Goal: Transaction & Acquisition: Purchase product/service

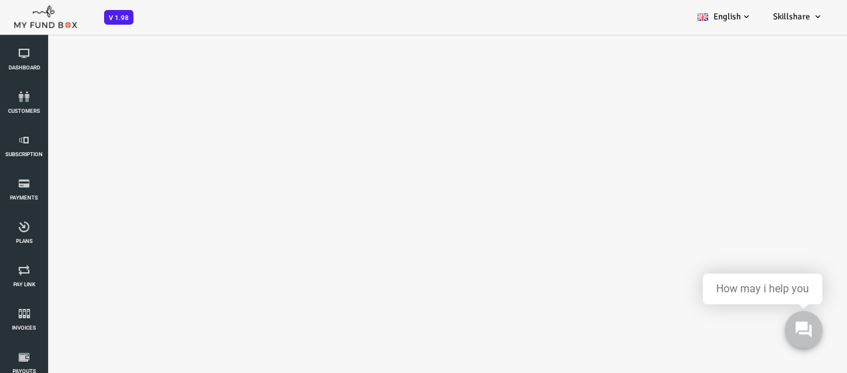
select select "MFT_Email1@gmail.com"
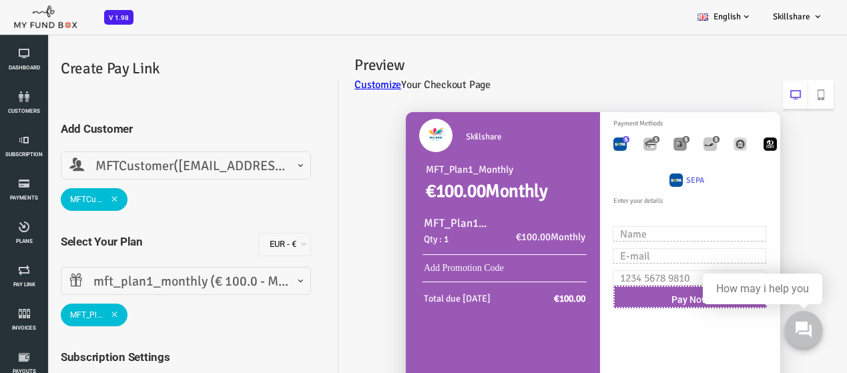
click at [199, 288] on span "mft_plan1_monthly (€ 100.0 - Monthly)" at bounding box center [151, 282] width 233 height 21
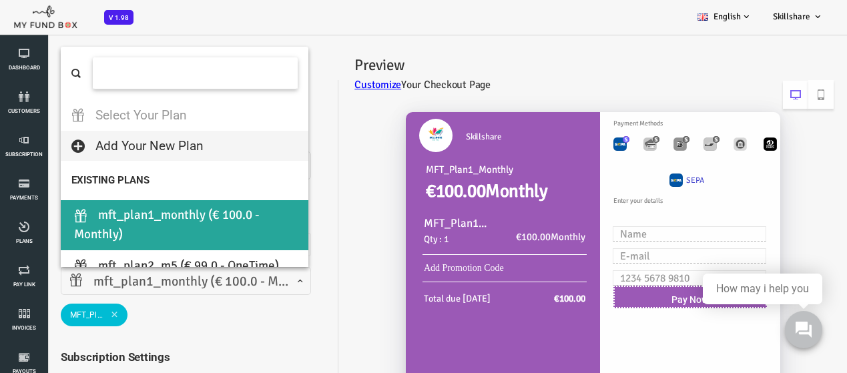
click at [243, 85] on input "search" at bounding box center [161, 72] width 205 height 31
click at [345, 173] on div "Skillshare MFT_Plan1_Monthly €100.00 Monthly MFT_Plan1_Monthly Qty : 1 €100.00 …" at bounding box center [551, 352] width 495 height 507
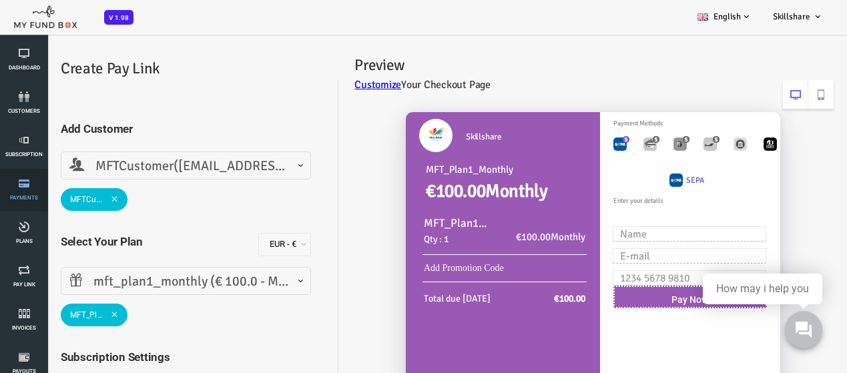
drag, startPoint x: 44, startPoint y: 173, endPoint x: 40, endPoint y: 205, distance: 32.3
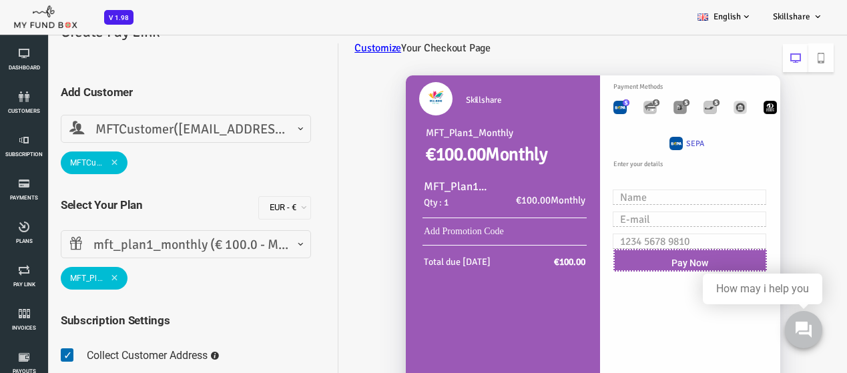
scroll to position [67, 0]
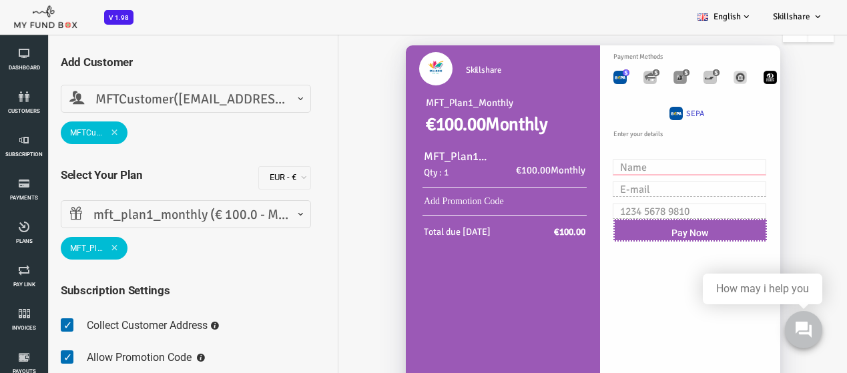
click at [614, 175] on input "text" at bounding box center [656, 167] width 154 height 15
click at [623, 197] on input "text" at bounding box center [656, 189] width 154 height 15
click at [631, 219] on input "text" at bounding box center [656, 211] width 154 height 15
click at [430, 204] on link "Add Promotion Code" at bounding box center [430, 201] width 80 height 10
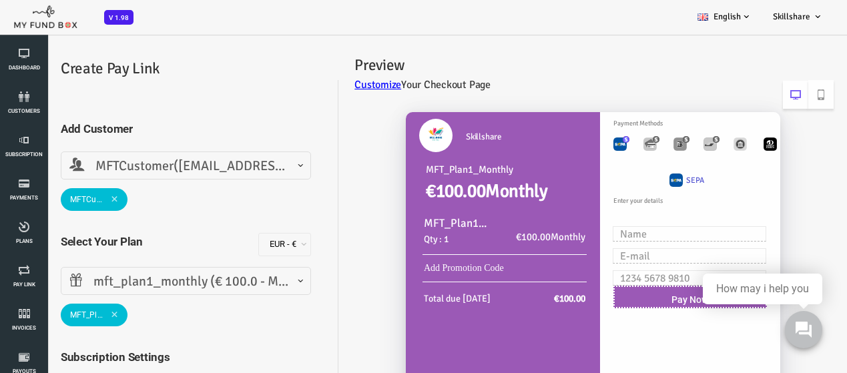
click at [35, 292] on span at bounding box center [35, 292] width 0 height 0
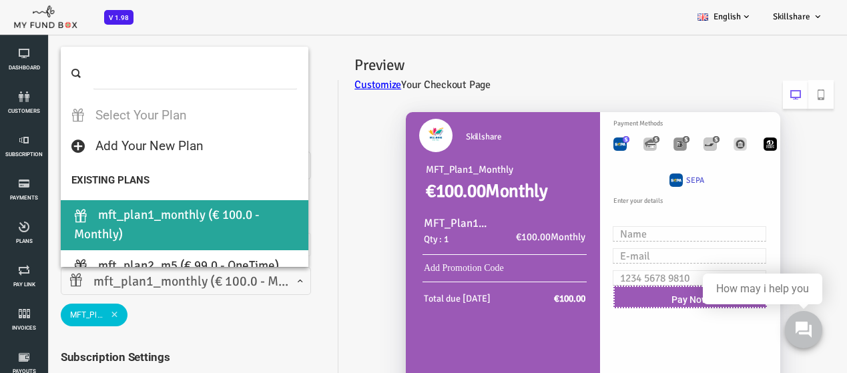
click at [35, 292] on span at bounding box center [35, 292] width 0 height 0
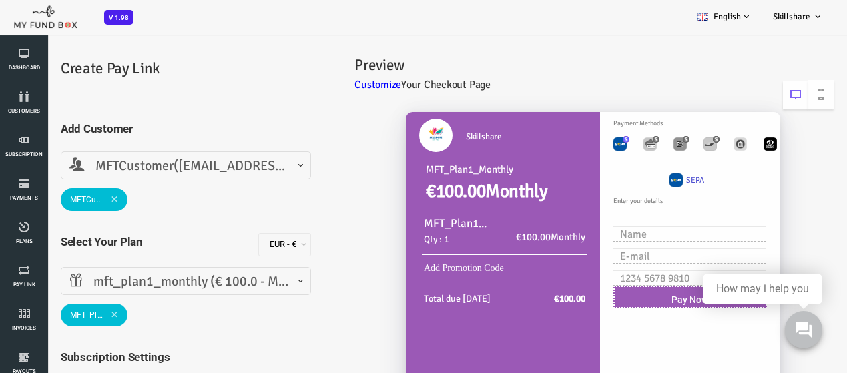
click at [35, 292] on span at bounding box center [35, 292] width 0 height 0
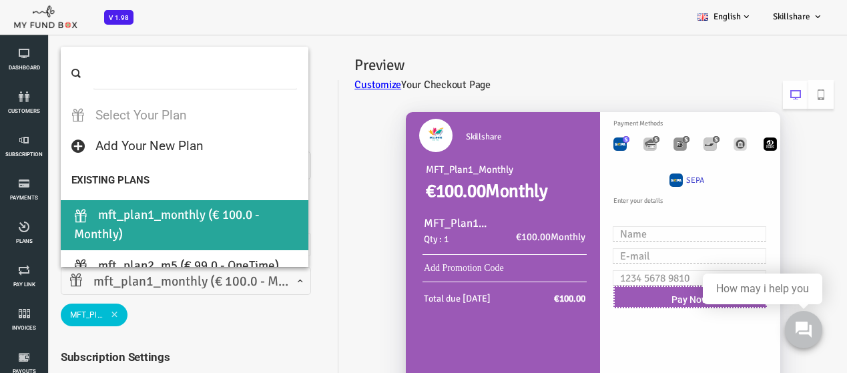
scroll to position [67, 0]
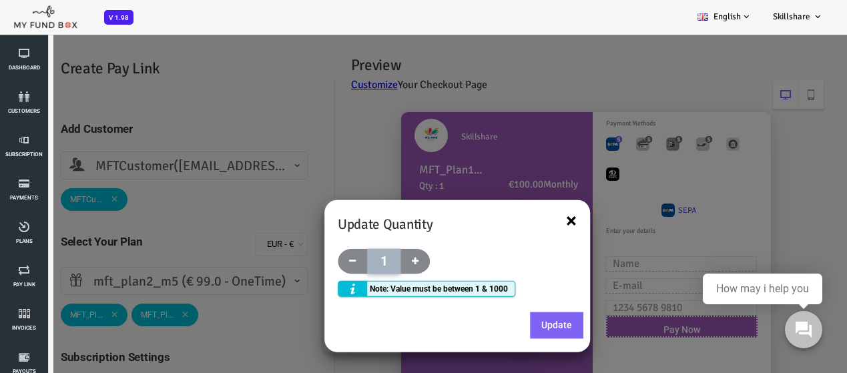
click at [541, 222] on button "×" at bounding box center [537, 220] width 11 height 20
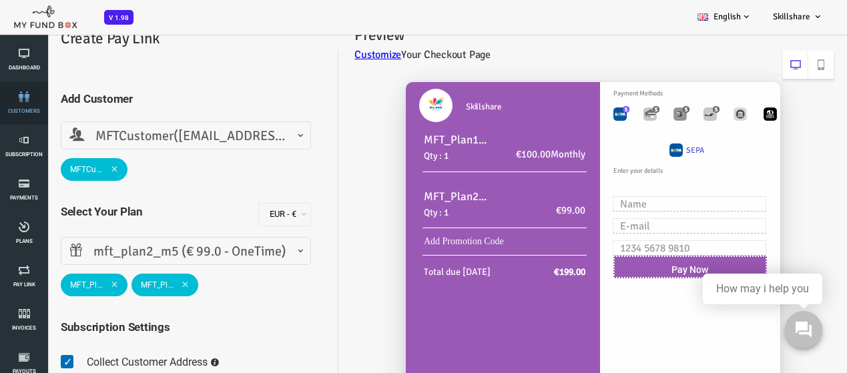
scroll to position [0, 0]
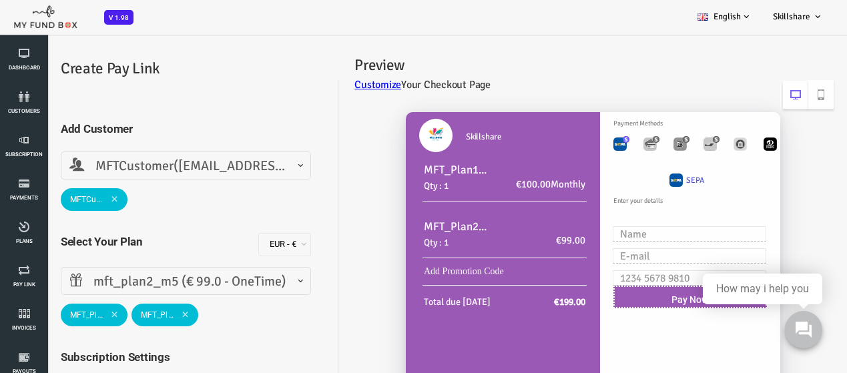
click at [271, 284] on span "mft_plan2_m5 (€ 99.0 - OneTime)" at bounding box center [152, 281] width 250 height 28
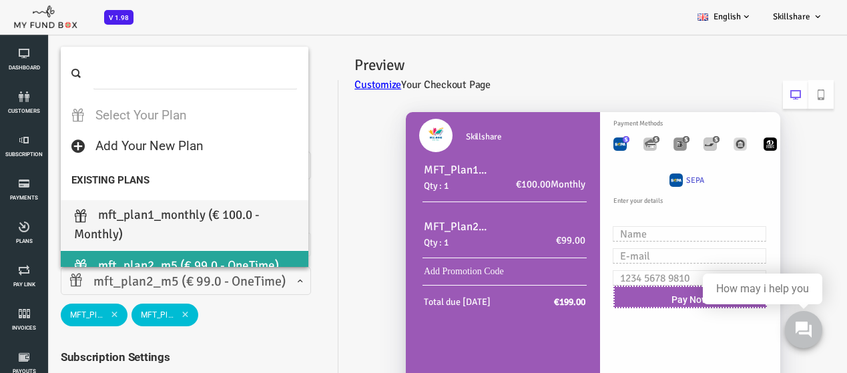
select select "MFT_Plan1_Monthly"
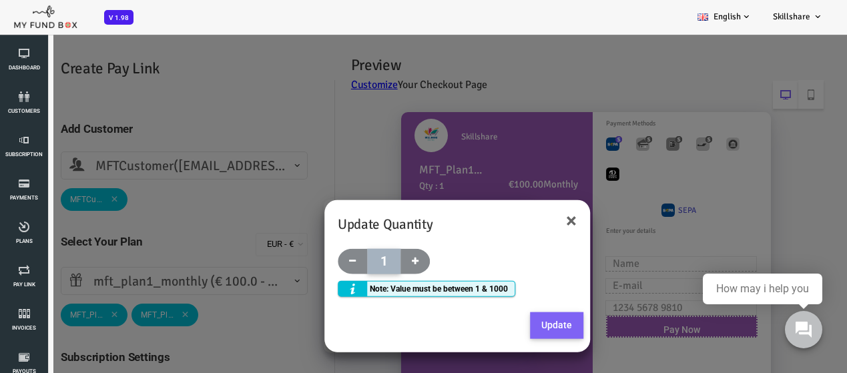
click at [535, 316] on button "Update" at bounding box center [522, 325] width 53 height 27
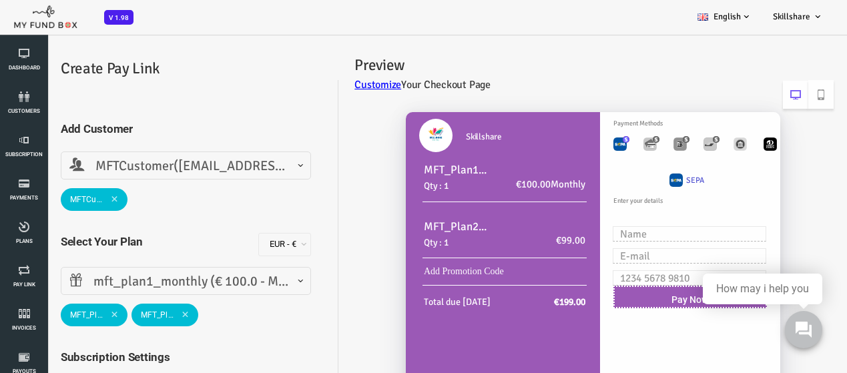
click at [482, 187] on span "€100.00" at bounding box center [499, 184] width 35 height 12
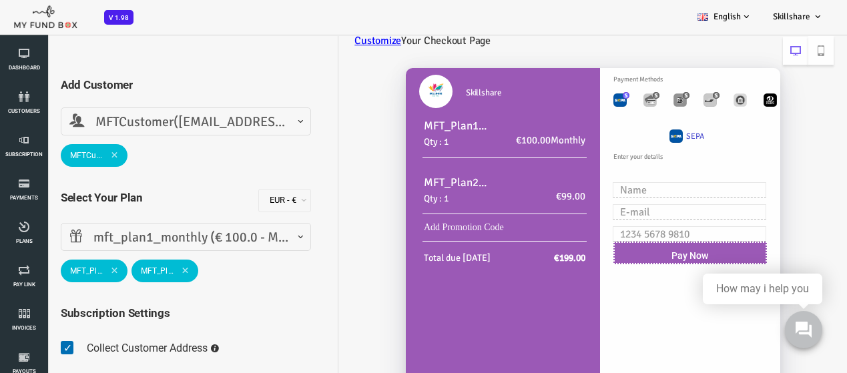
scroll to position [67, 0]
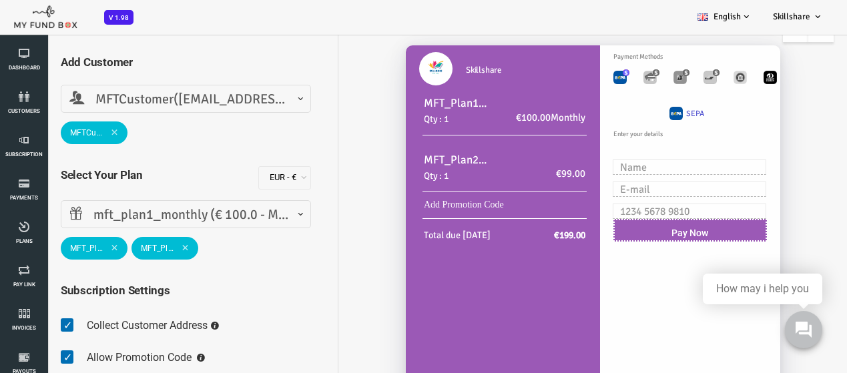
click at [411, 170] on h2 "Qty : 1" at bounding box center [423, 176] width 67 height 15
click at [447, 174] on h2 "Qty : 1" at bounding box center [423, 176] width 67 height 15
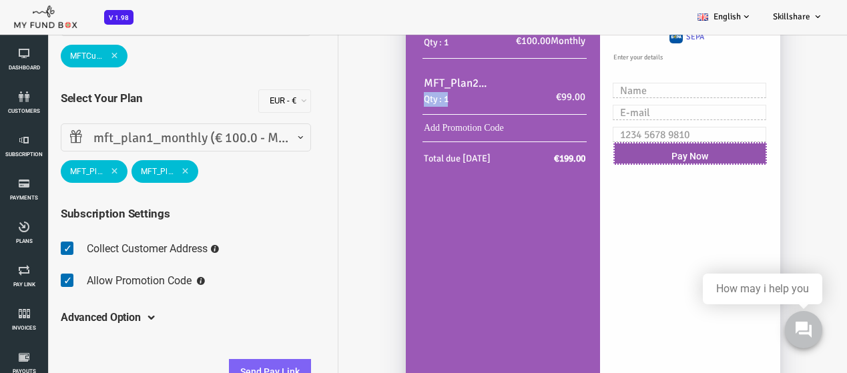
scroll to position [210, 0]
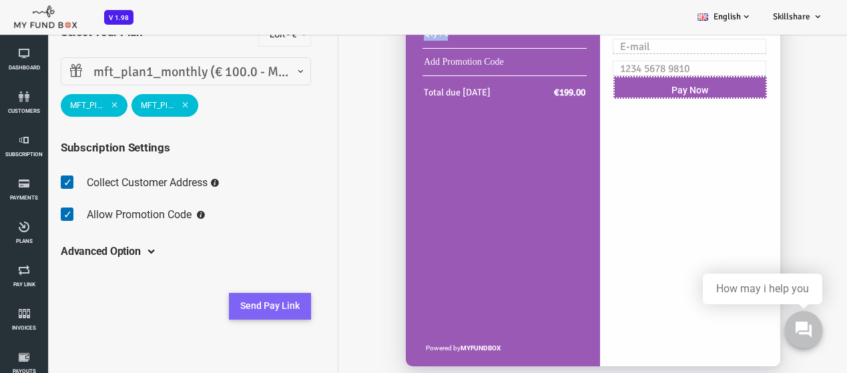
click at [248, 314] on button "Send Pay Link" at bounding box center [236, 306] width 82 height 27
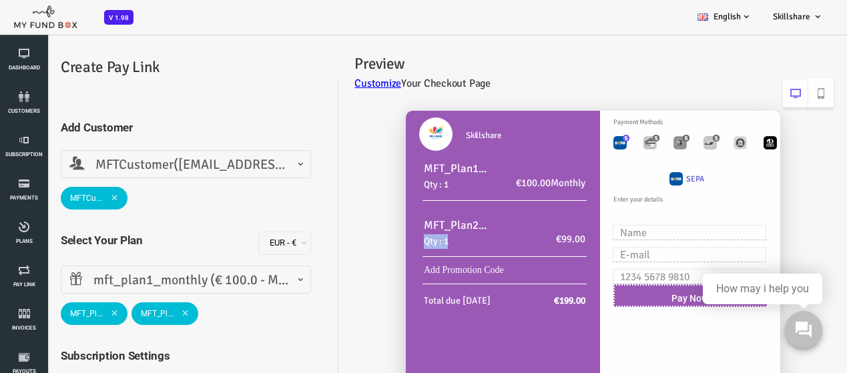
scroll to position [0, 0]
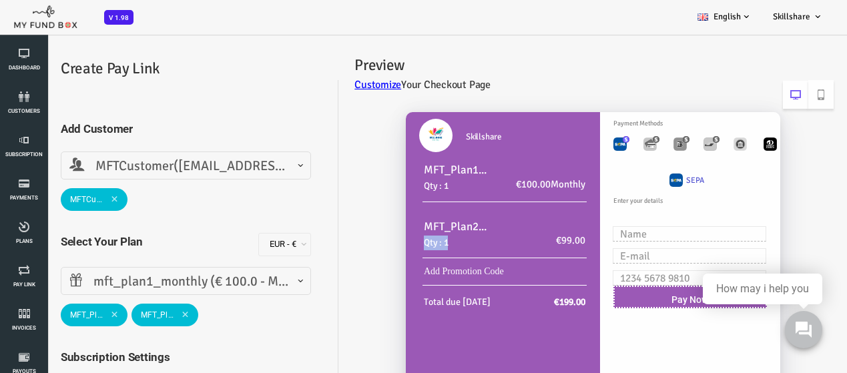
click at [585, 148] on img "Toolbar with button groups" at bounding box center [585, 144] width 13 height 13
radio input "true"
click at [579, 146] on img "Toolbar with button groups" at bounding box center [585, 144] width 13 height 13
click at [615, 146] on img "Toolbar with button groups" at bounding box center [615, 144] width 13 height 13
radio input "true"
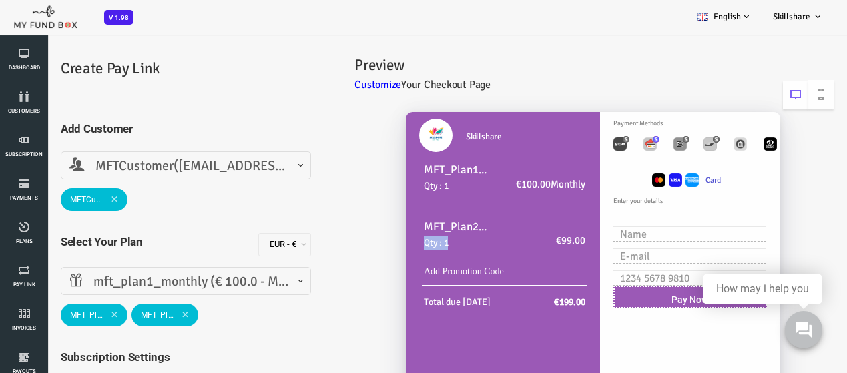
click at [619, 187] on img "Toolbar with button groups" at bounding box center [624, 180] width 13 height 13
click at [635, 187] on img "Toolbar with button groups" at bounding box center [641, 180] width 13 height 13
click at [659, 196] on div "Card" at bounding box center [655, 183] width 198 height 25
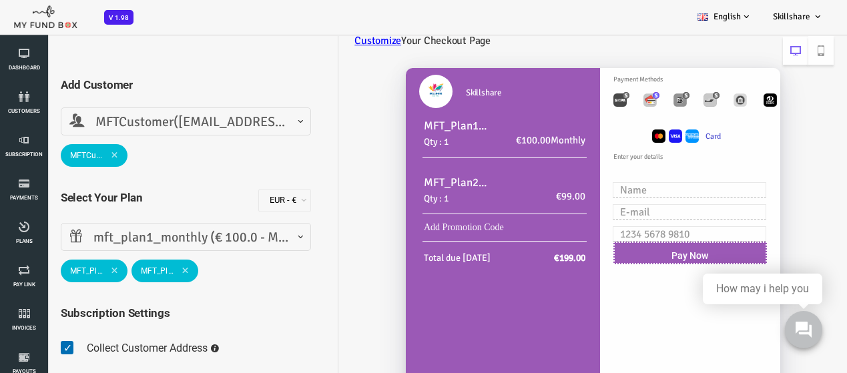
scroll to position [67, 0]
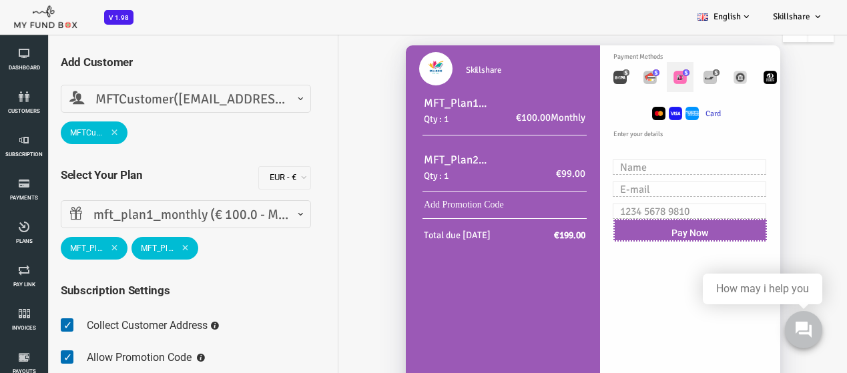
click at [639, 81] on img "Toolbar with button groups" at bounding box center [645, 77] width 13 height 13
radio input "true"
click at [637, 120] on img "Toolbar with button groups" at bounding box center [638, 113] width 13 height 13
click at [669, 75] on img "Toolbar with button groups" at bounding box center [675, 77] width 13 height 13
radio input "true"
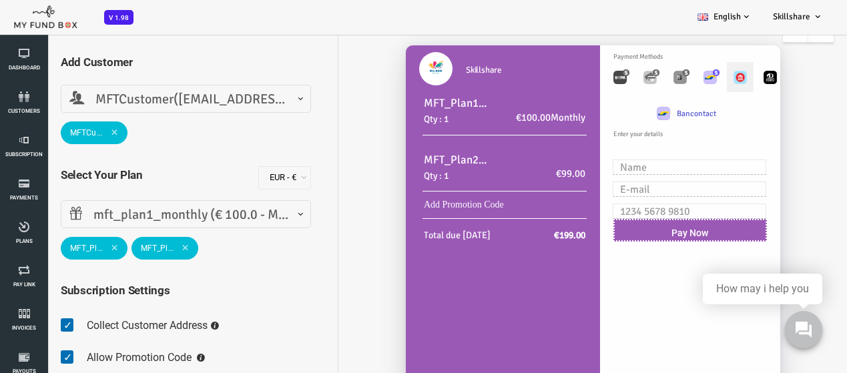
click at [700, 73] on img "Toolbar with button groups" at bounding box center [706, 77] width 13 height 13
radio input "true"
click at [730, 84] on img "Toolbar with button groups" at bounding box center [736, 77] width 13 height 13
radio input "true"
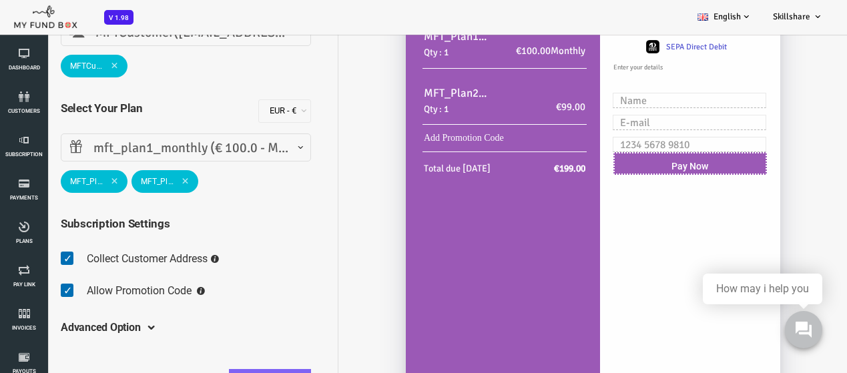
scroll to position [200, 0]
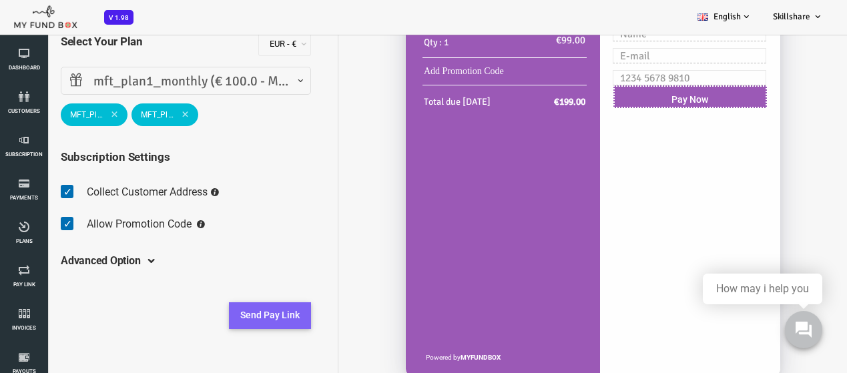
click at [244, 326] on button "Send Pay Link" at bounding box center [236, 315] width 82 height 27
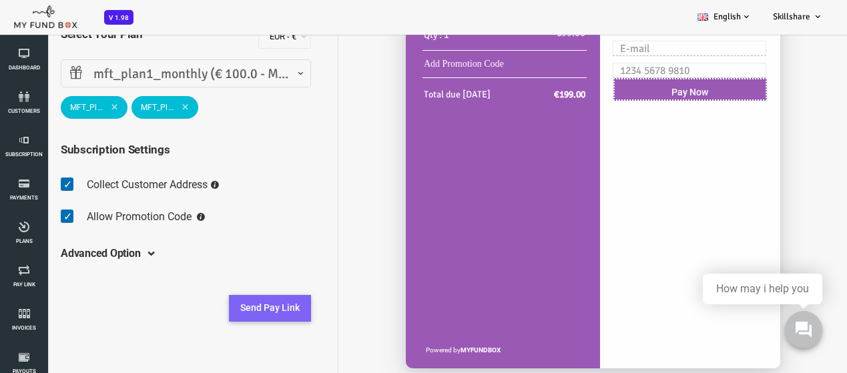
scroll to position [210, 0]
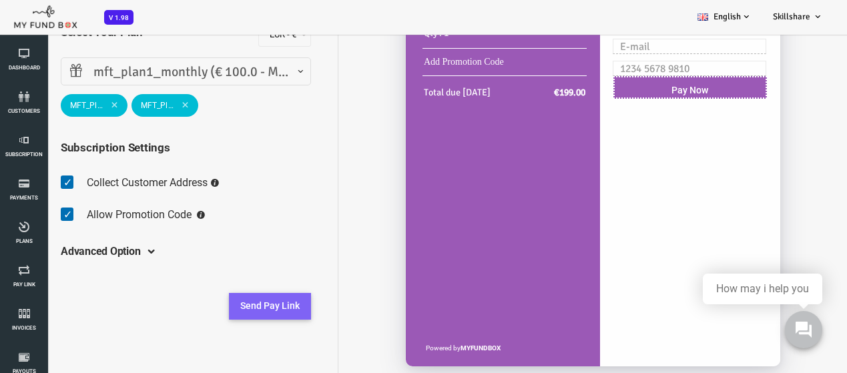
click at [230, 308] on button "Send Pay Link" at bounding box center [236, 306] width 82 height 27
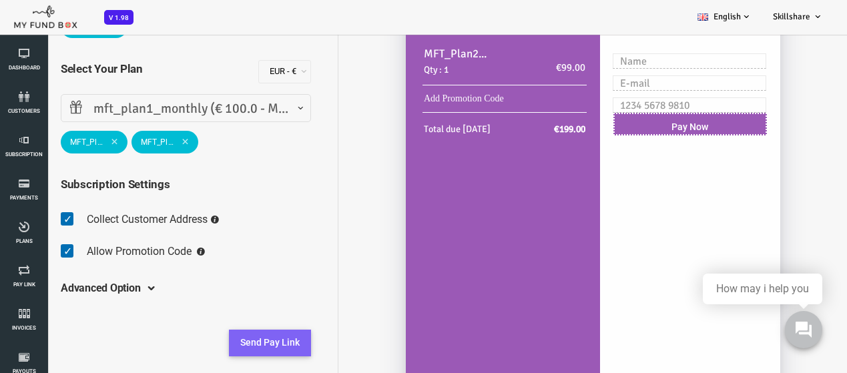
scroll to position [143, 0]
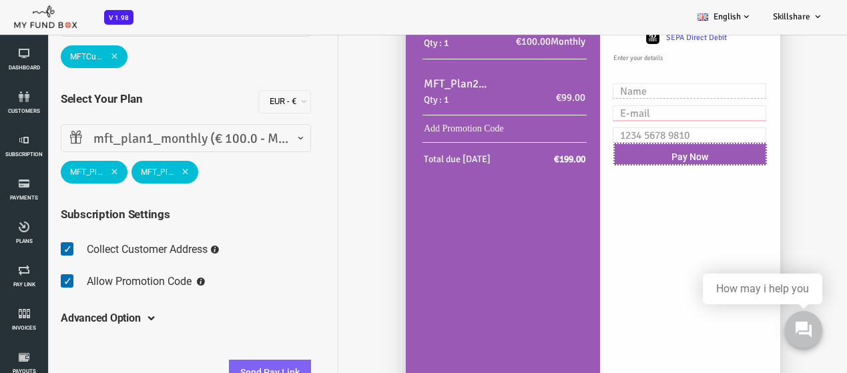
click at [698, 121] on input "text" at bounding box center [656, 112] width 154 height 15
click at [674, 99] on input "text" at bounding box center [656, 90] width 154 height 15
click at [675, 48] on label "SEPA Direct Debit" at bounding box center [662, 38] width 61 height 20
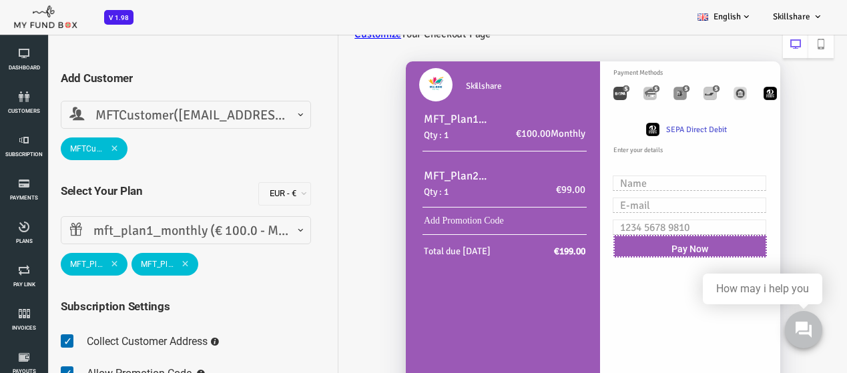
scroll to position [9, 0]
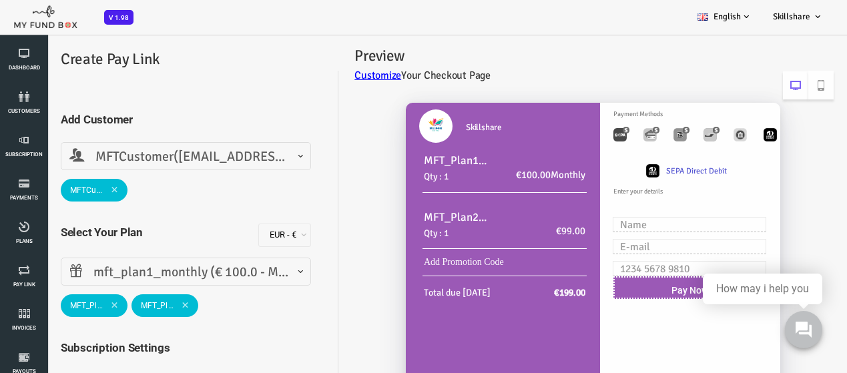
click at [406, 133] on img at bounding box center [401, 125] width 33 height 33
click at [579, 138] on img "Toolbar with button groups" at bounding box center [585, 134] width 13 height 13
radio input "true"
click at [650, 178] on span "SEPA" at bounding box center [662, 171] width 25 height 15
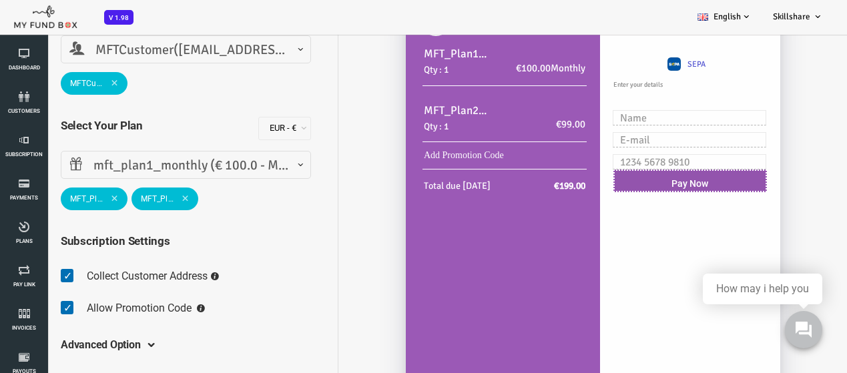
scroll to position [143, 0]
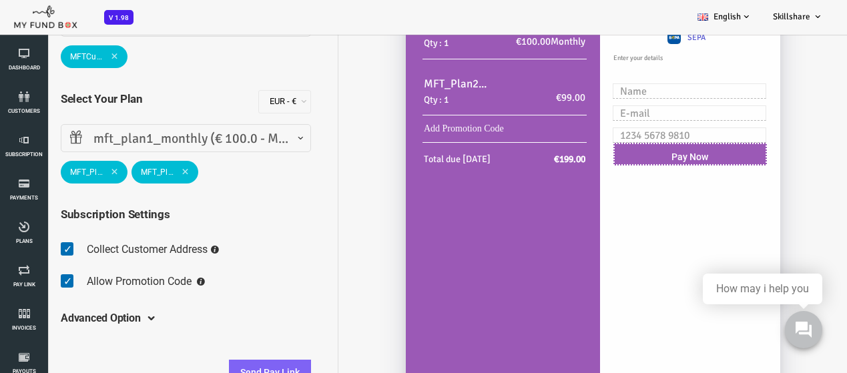
click at [633, 131] on div "Enter your details Billing Address" at bounding box center [656, 97] width 194 height 129
click at [633, 99] on input "text" at bounding box center [656, 90] width 154 height 15
click at [635, 99] on input "text" at bounding box center [656, 90] width 154 height 15
drag, startPoint x: 635, startPoint y: 121, endPoint x: 636, endPoint y: 136, distance: 15.4
click at [638, 99] on input "text" at bounding box center [656, 90] width 154 height 15
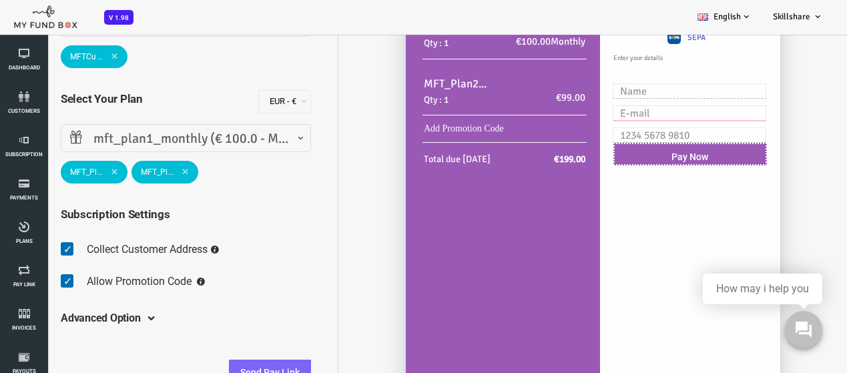
click at [635, 121] on input "text" at bounding box center [656, 112] width 154 height 15
click at [637, 99] on input "text" at bounding box center [656, 90] width 154 height 15
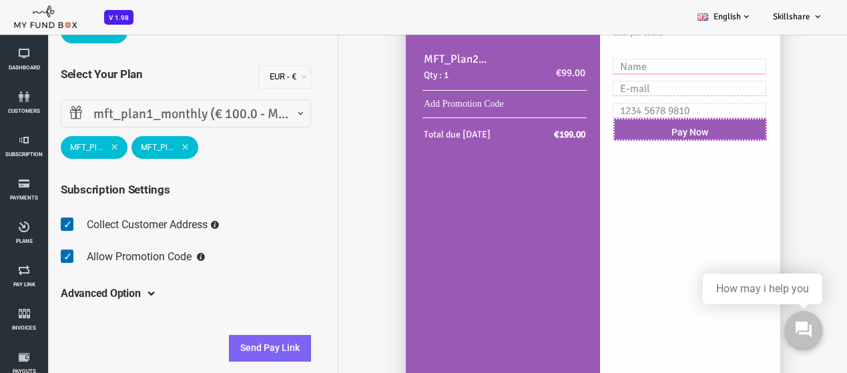
scroll to position [210, 0]
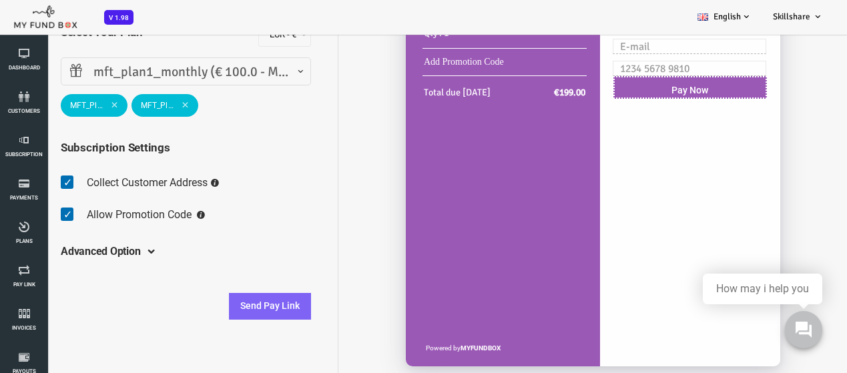
click at [84, 253] on h5 "Advanced Option" at bounding box center [67, 252] width 80 height 37
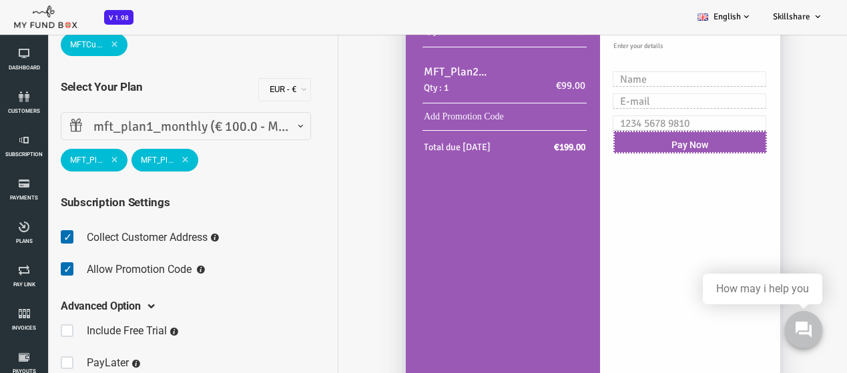
scroll to position [76, 0]
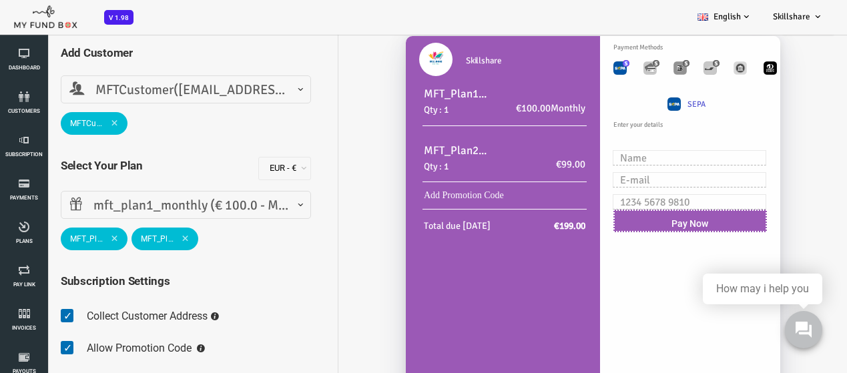
click at [223, 89] on span "MFTCustomer([EMAIL_ADDRESS][DOMAIN_NAME])" at bounding box center [151, 90] width 233 height 21
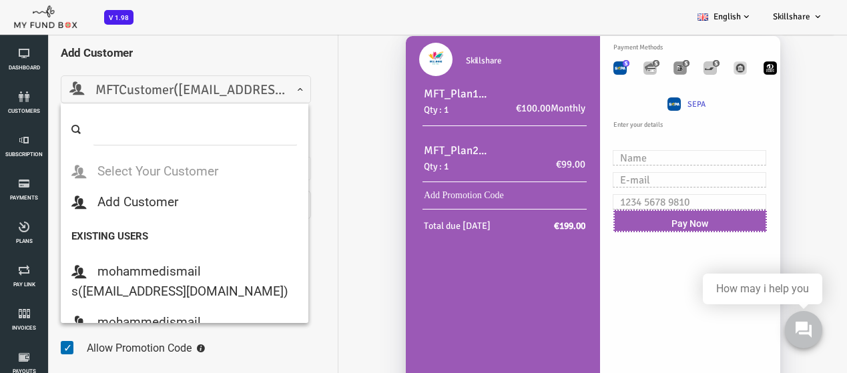
scroll to position [4885, 0]
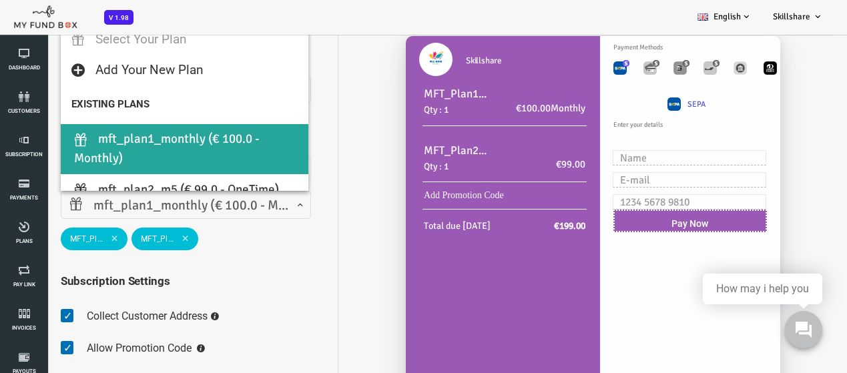
click at [223, 204] on span "mft_plan1_monthly (€ 100.0 - Monthly)" at bounding box center [151, 206] width 233 height 21
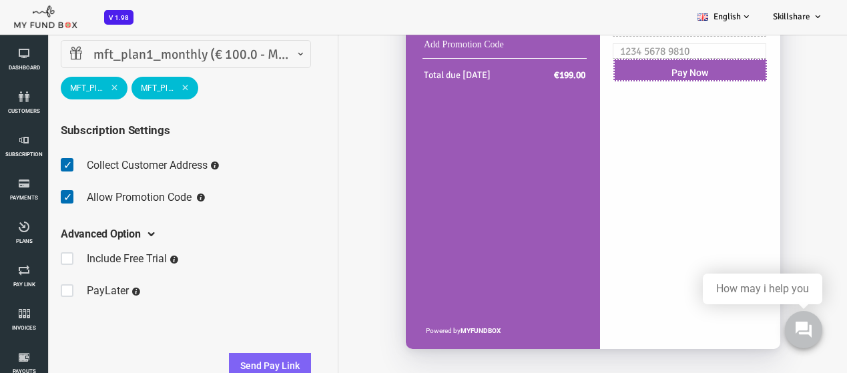
scroll to position [37, 0]
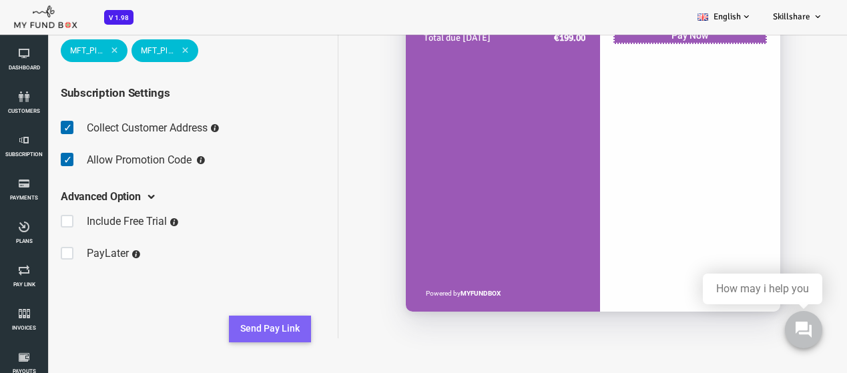
click at [233, 323] on button "Send Pay Link" at bounding box center [236, 329] width 82 height 27
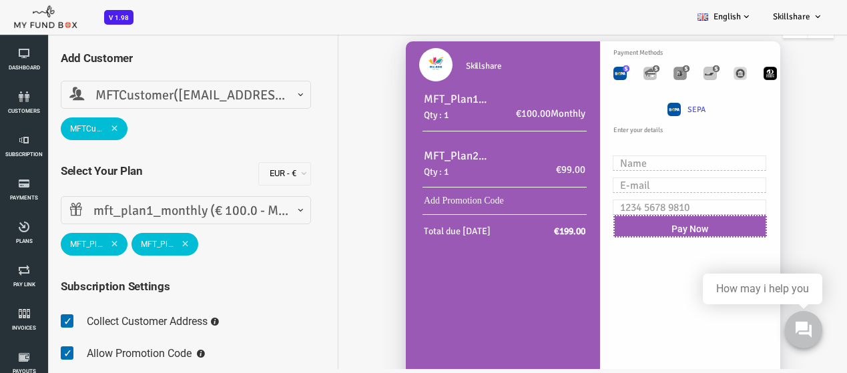
scroll to position [27, 0]
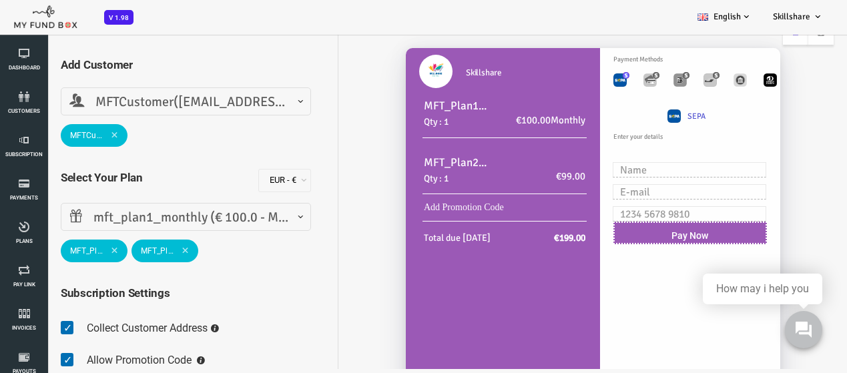
click at [470, 202] on link "Add Promotion Code" at bounding box center [430, 207] width 80 height 10
click at [486, 180] on div "€99.00" at bounding box center [514, 176] width 74 height 17
click at [518, 115] on span "€100.00 Monthly" at bounding box center [516, 120] width 69 height 12
click at [522, 173] on span "€99.00" at bounding box center [536, 176] width 29 height 12
click at [524, 222] on div "MFT_Plan1_Monthly Qty : 1 €100.00 Monthly MFT_Plan2_m5 Qty : 1 €99.00 Add Promo…" at bounding box center [468, 202] width 181 height 214
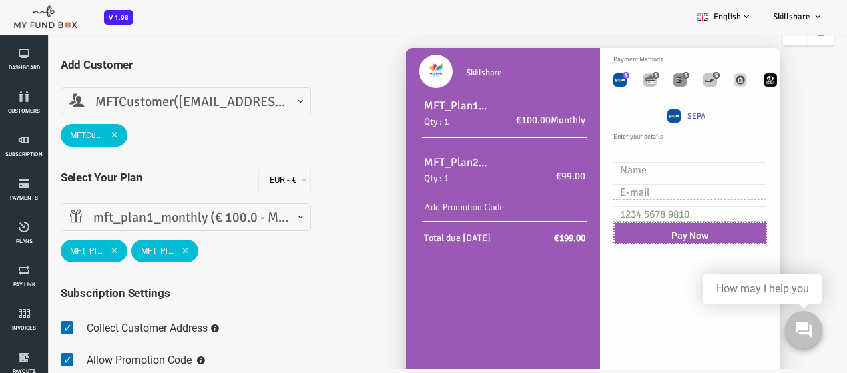
click at [589, 77] on img "Toolbar with button groups" at bounding box center [592, 75] width 7 height 7
click at [730, 87] on img "Toolbar with button groups" at bounding box center [736, 79] width 13 height 13
radio input "true"
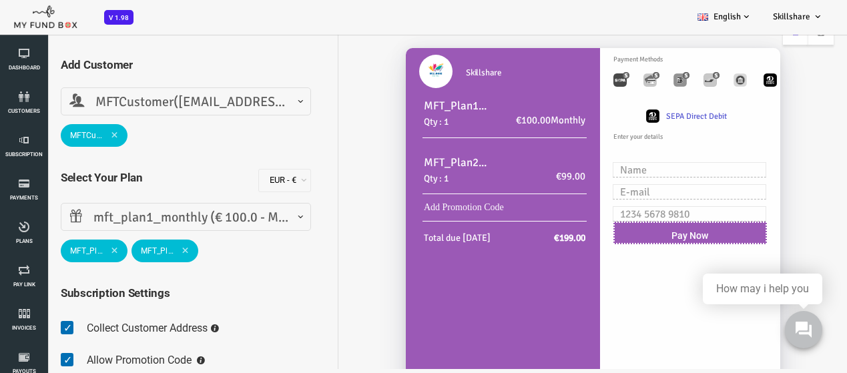
click at [667, 127] on label "SEPA Direct Debit" at bounding box center [662, 117] width 61 height 20
click at [647, 127] on label "SEPA Direct Debit" at bounding box center [662, 117] width 61 height 20
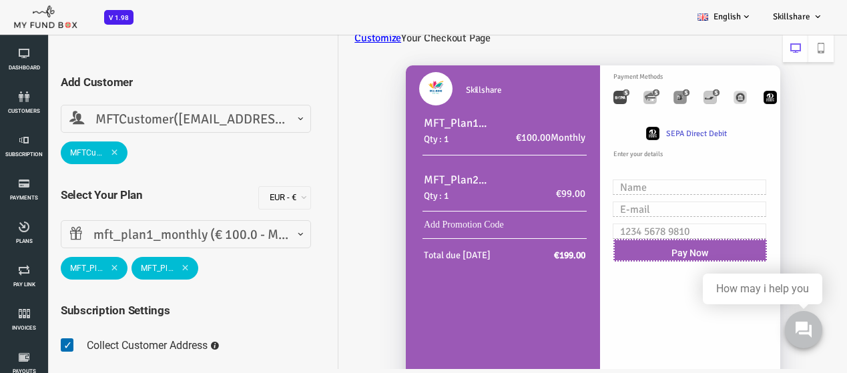
scroll to position [0, 0]
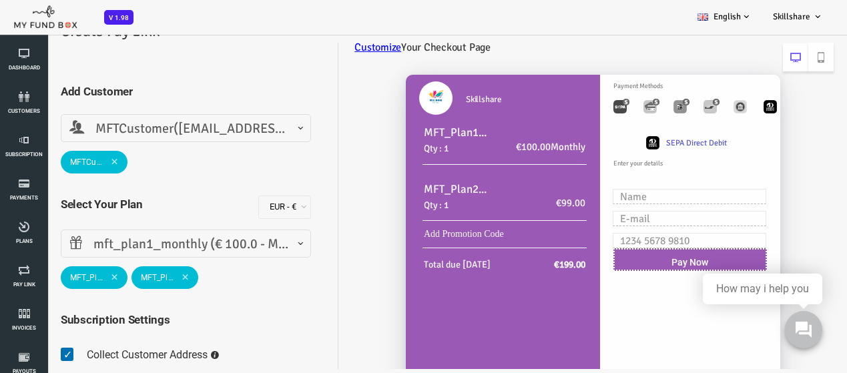
click at [351, 49] on link "Customize" at bounding box center [343, 47] width 47 height 13
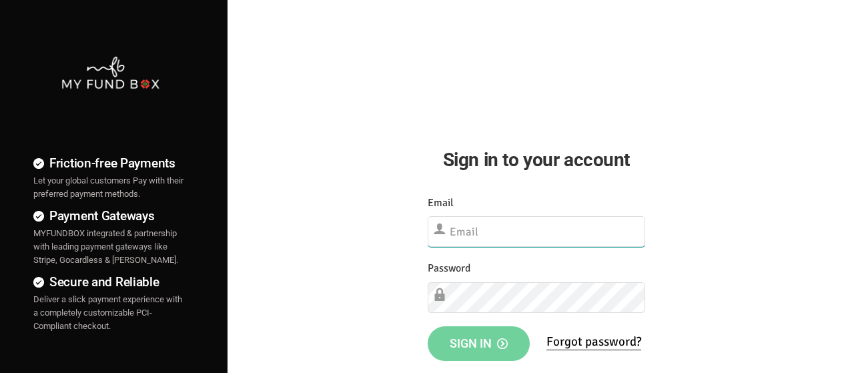
click at [544, 236] on input "text" at bounding box center [537, 231] width 218 height 31
click at [455, 226] on input "text" at bounding box center [537, 231] width 218 height 31
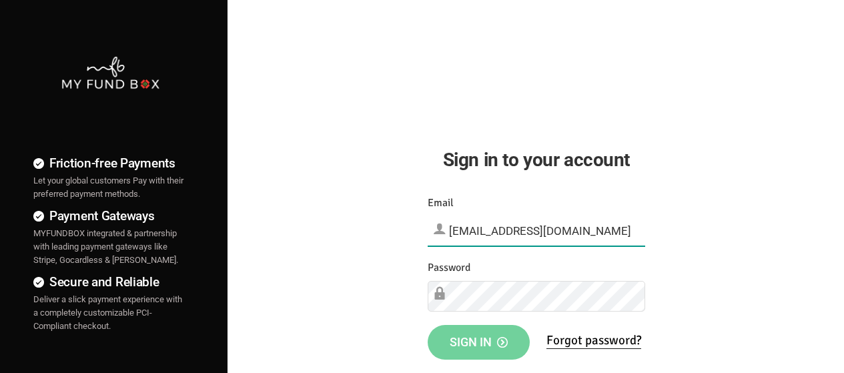
type input "[EMAIL_ADDRESS][DOMAIN_NAME]"
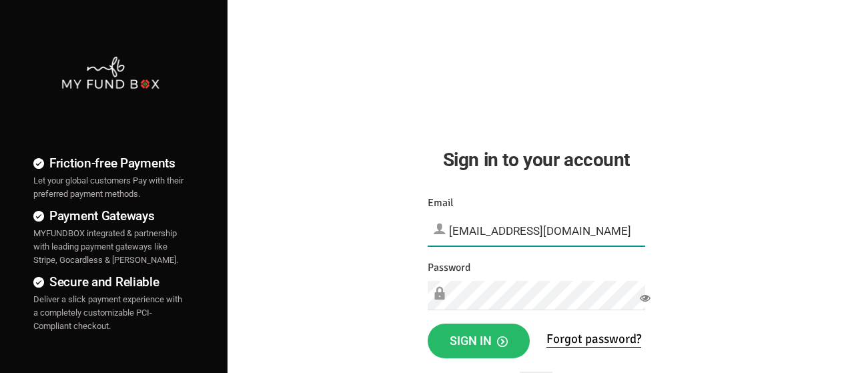
drag, startPoint x: 571, startPoint y: 228, endPoint x: 521, endPoint y: 229, distance: 50.7
click at [441, 223] on div "Email [EMAIL_ADDRESS][DOMAIN_NAME] Please Fill out this field" at bounding box center [537, 220] width 218 height 51
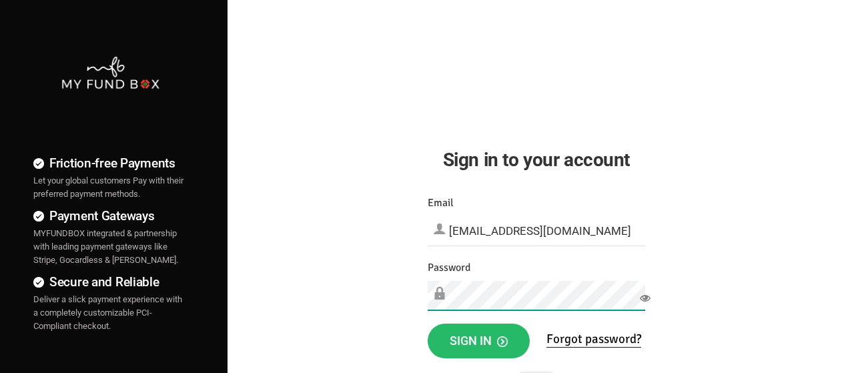
click at [392, 295] on div "Friction-free Payments Let your global customers Pay with their preferred payme…" at bounding box center [422, 342] width 858 height 684
click at [643, 299] on icon at bounding box center [645, 298] width 11 height 11
click at [443, 290] on div "Password Please Fill out this field" at bounding box center [537, 285] width 218 height 51
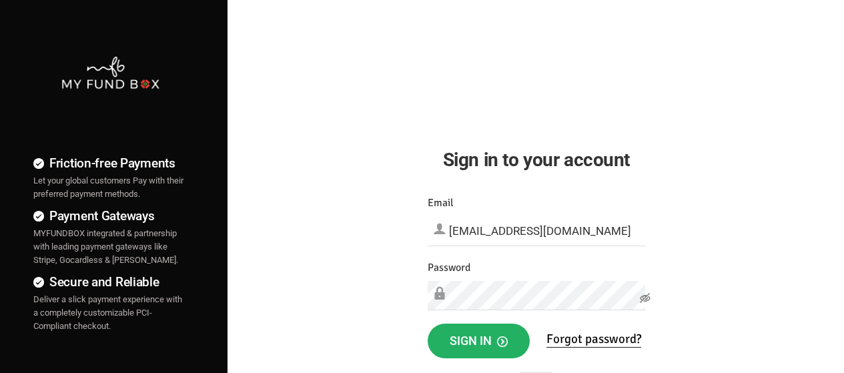
click at [479, 339] on span "Sign in" at bounding box center [479, 341] width 58 height 14
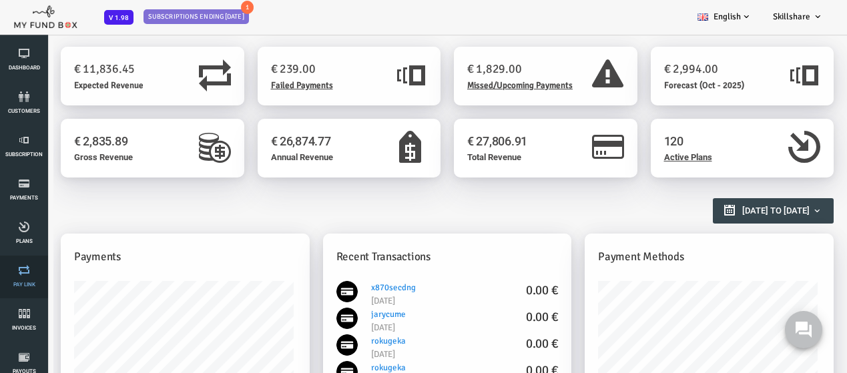
click at [25, 277] on link "Pay Link" at bounding box center [24, 277] width 40 height 43
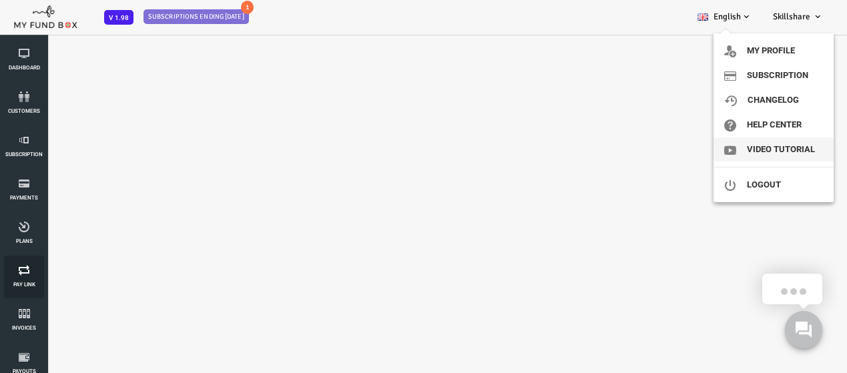
select select "100"
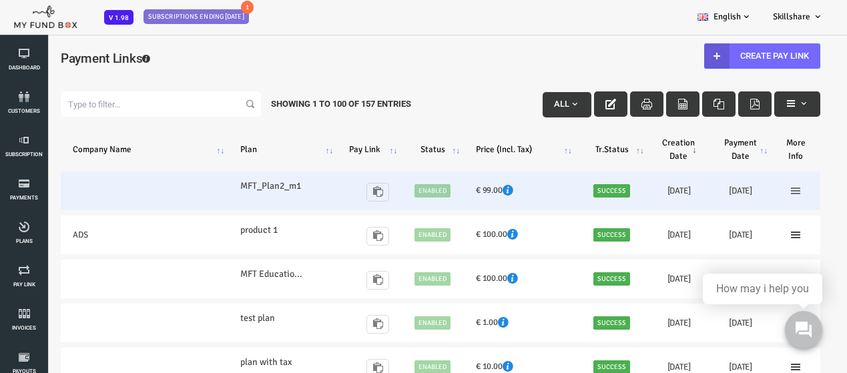
click at [756, 190] on icon at bounding box center [761, 191] width 11 height 11
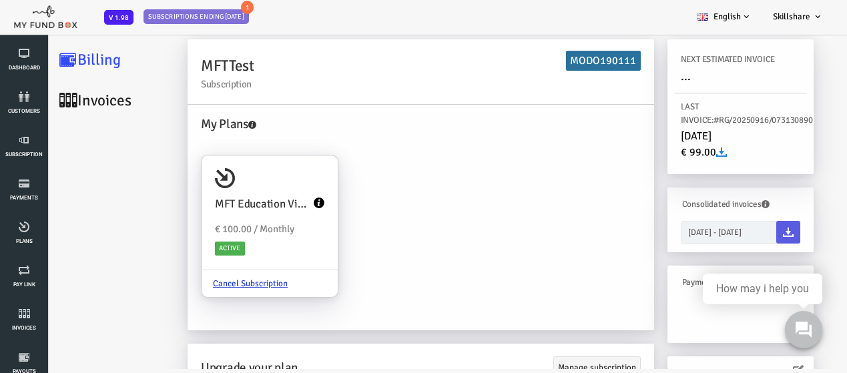
click at [65, 112] on link "Invoices" at bounding box center [79, 100] width 133 height 41
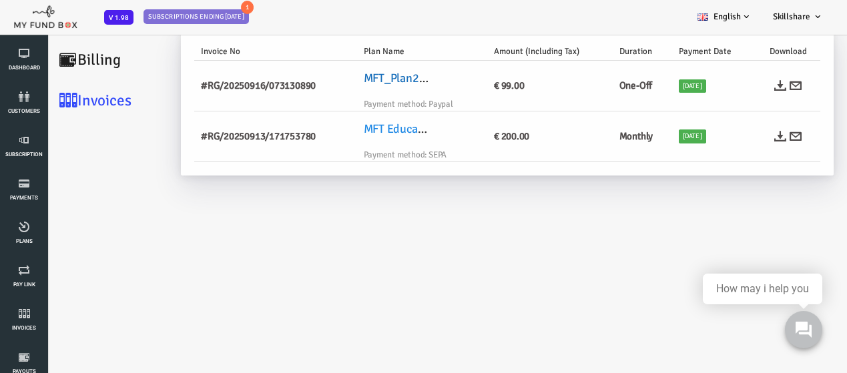
click at [362, 80] on link "MFT_Plan2_m1" at bounding box center [368, 78] width 77 height 15
click at [372, 127] on link "MFT Education Video, MFT Education Video" at bounding box center [437, 128] width 214 height 15
click at [31, 158] on link "Subscription" at bounding box center [24, 146] width 40 height 43
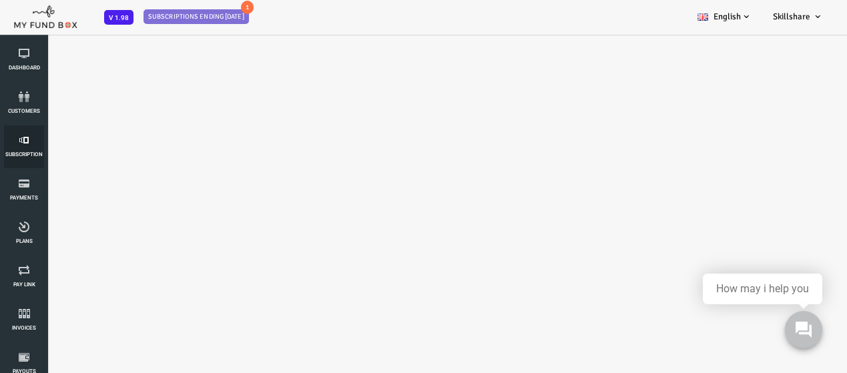
select select "100"
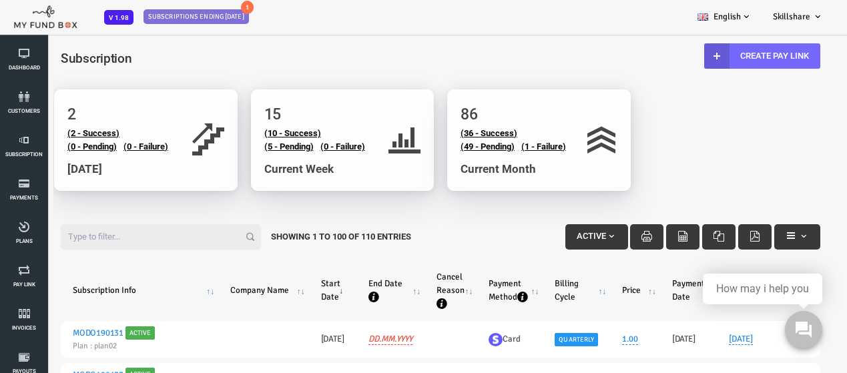
click at [95, 226] on input "Filter:" at bounding box center [127, 236] width 200 height 25
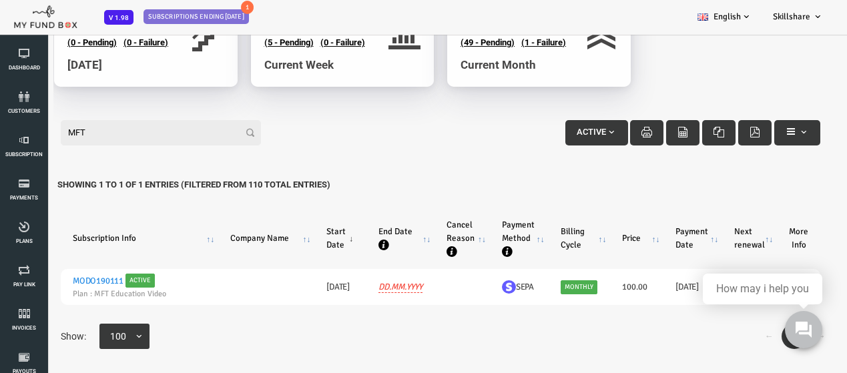
scroll to position [37, 0]
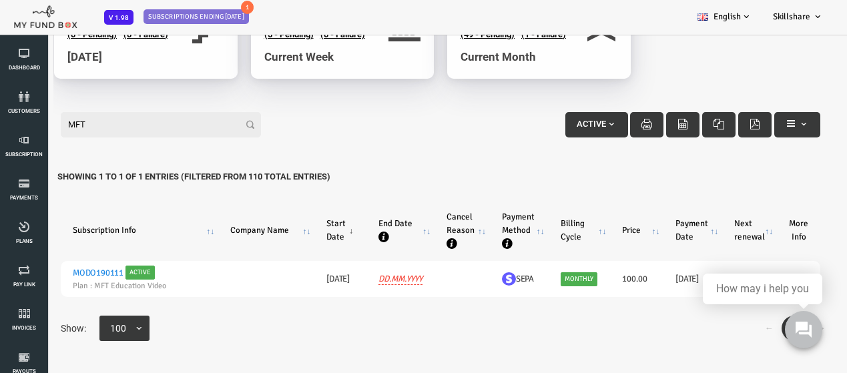
click at [109, 117] on input "MFT" at bounding box center [127, 124] width 200 height 25
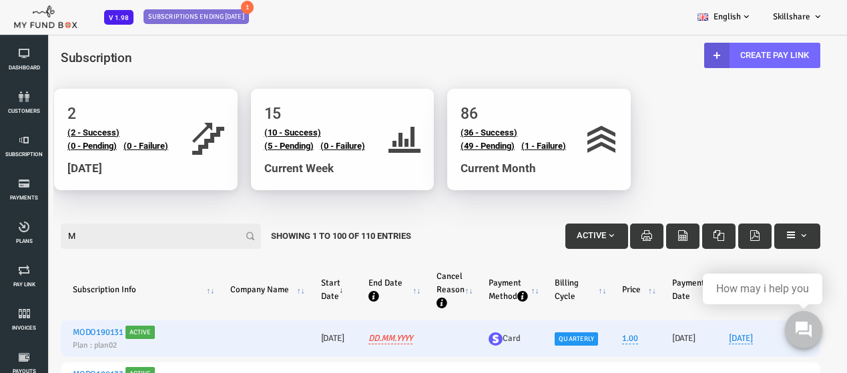
scroll to position [0, 0]
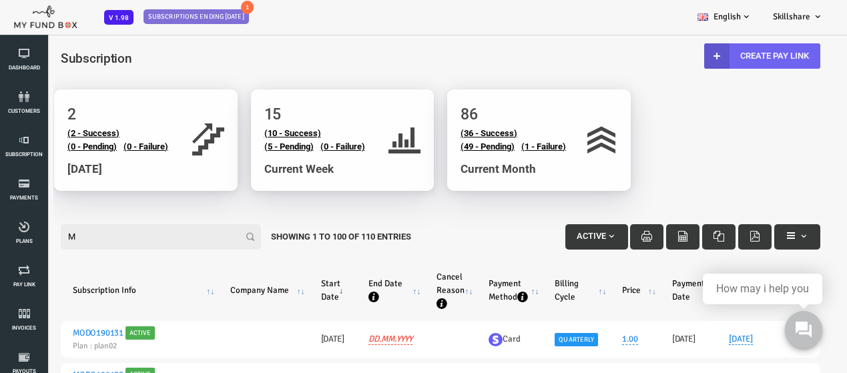
type input "M"
click at [692, 58] on link "Create Pay Link" at bounding box center [728, 55] width 116 height 25
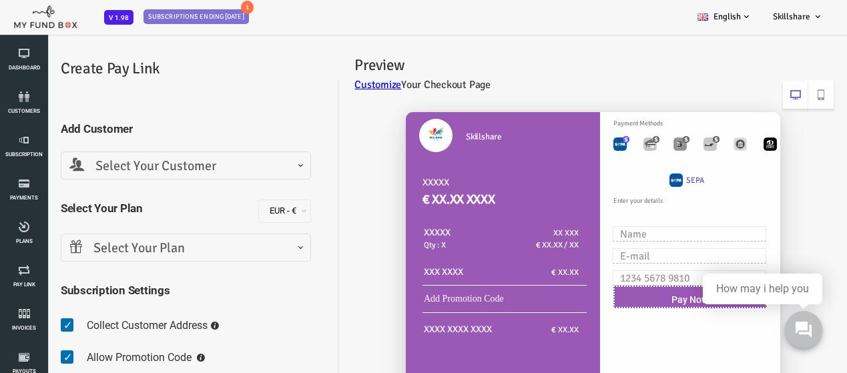
click at [216, 169] on span "Select Your Customer" at bounding box center [151, 166] width 233 height 21
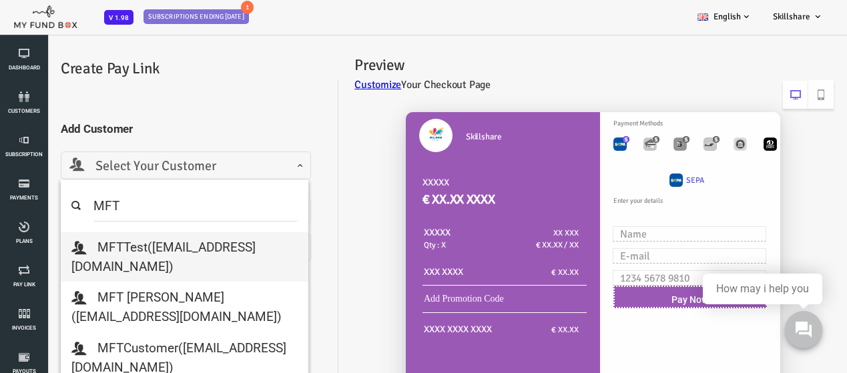
type input "MFT"
select select "[EMAIL_ADDRESS][DOMAIN_NAME]"
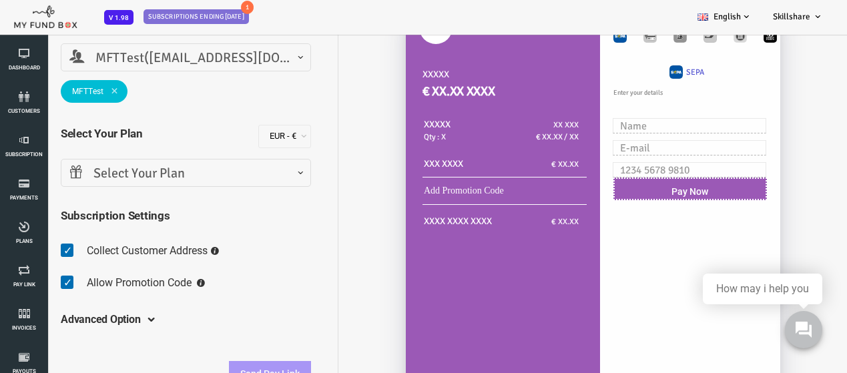
scroll to position [133, 0]
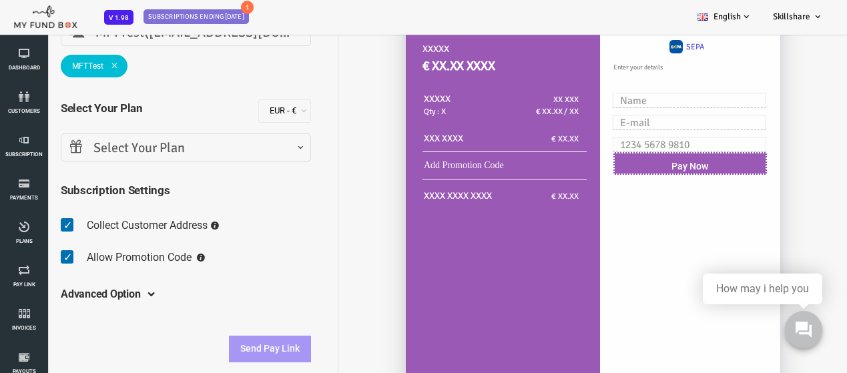
click at [217, 149] on span "Select Your Plan" at bounding box center [151, 148] width 233 height 21
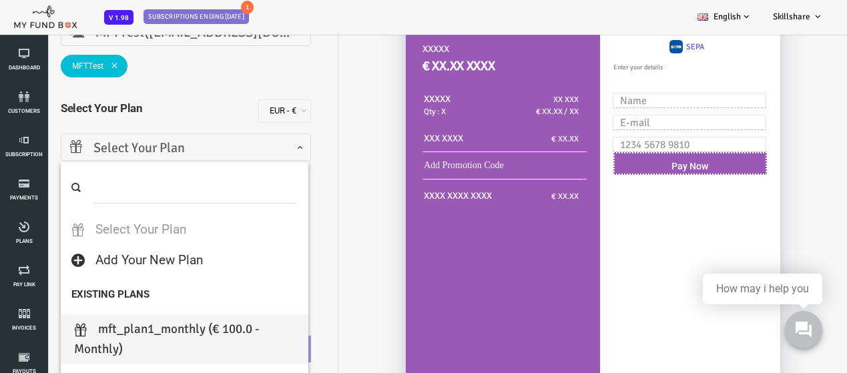
select select "MFT_Plan1_Monthly"
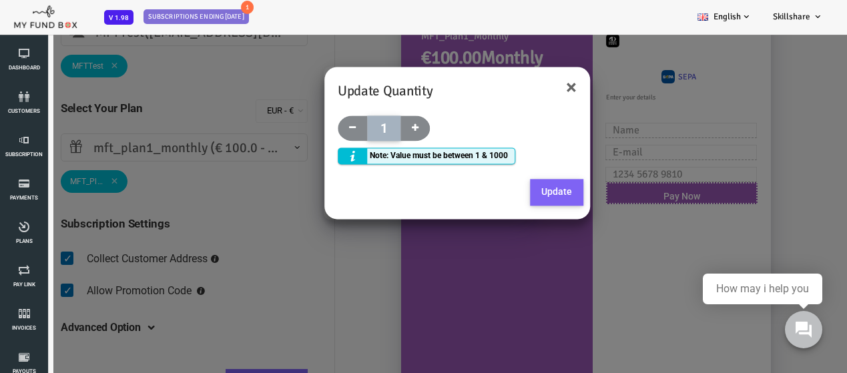
click at [521, 190] on button "Update" at bounding box center [522, 193] width 53 height 27
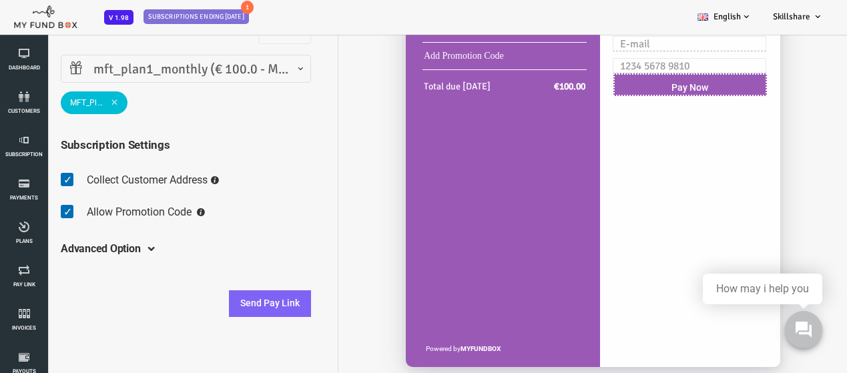
scroll to position [213, 0]
click at [237, 306] on button "Send Pay Link" at bounding box center [236, 303] width 82 height 27
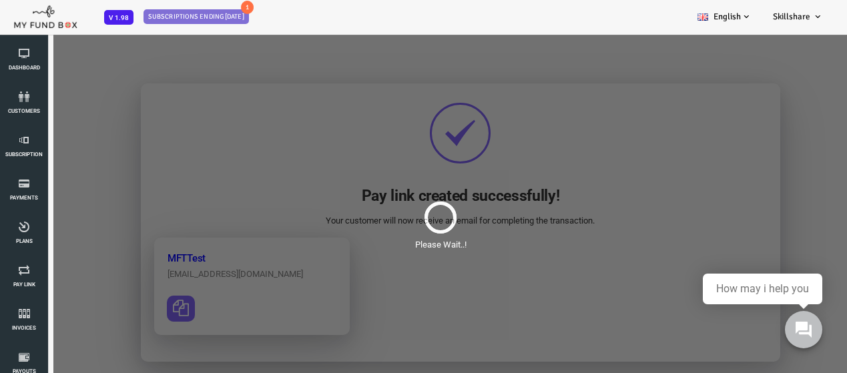
scroll to position [0, 0]
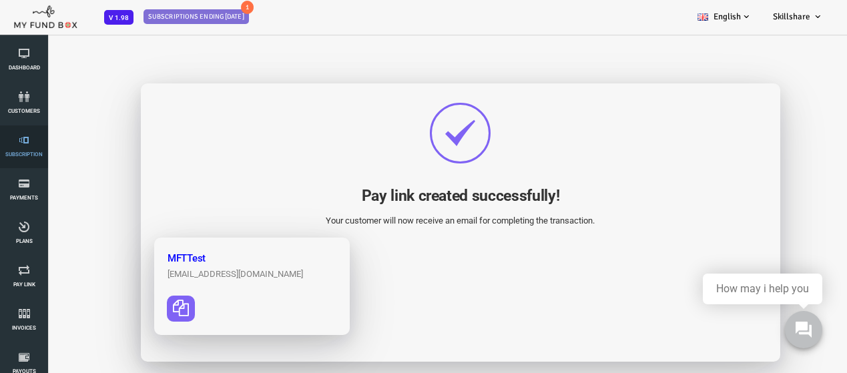
click at [10, 145] on icon at bounding box center [24, 140] width 40 height 11
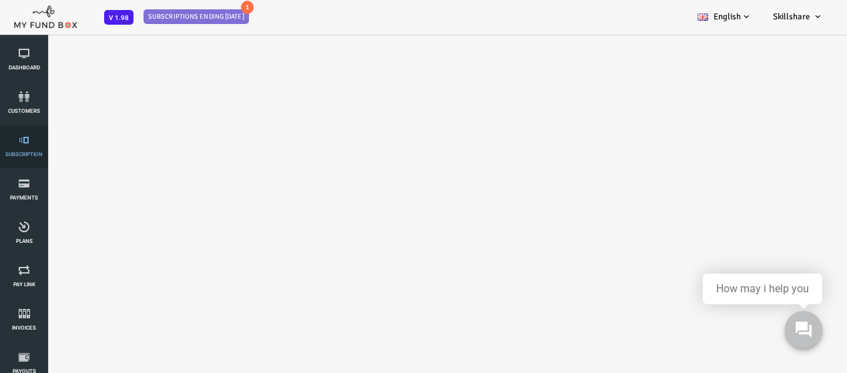
select select "100"
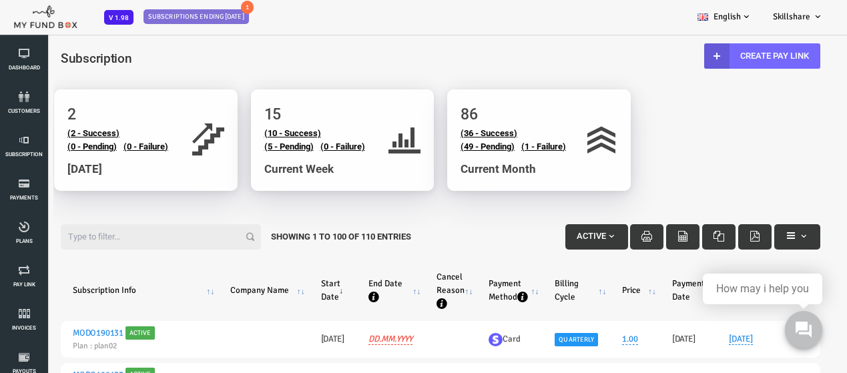
click at [131, 246] on input "Filter:" at bounding box center [127, 236] width 200 height 25
click at [105, 228] on input "M" at bounding box center [127, 236] width 200 height 25
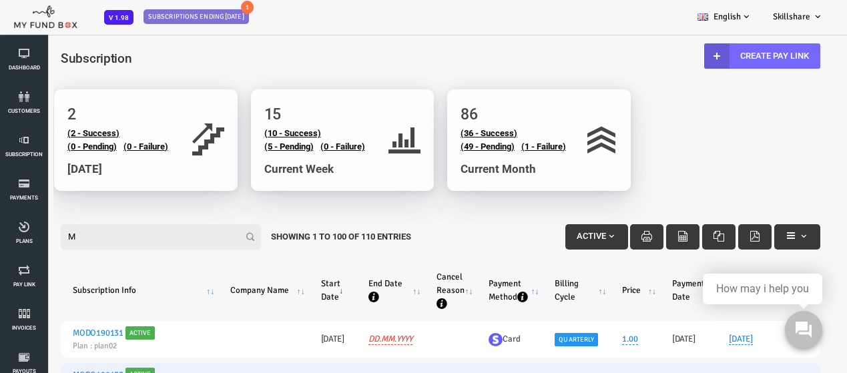
type input "M"
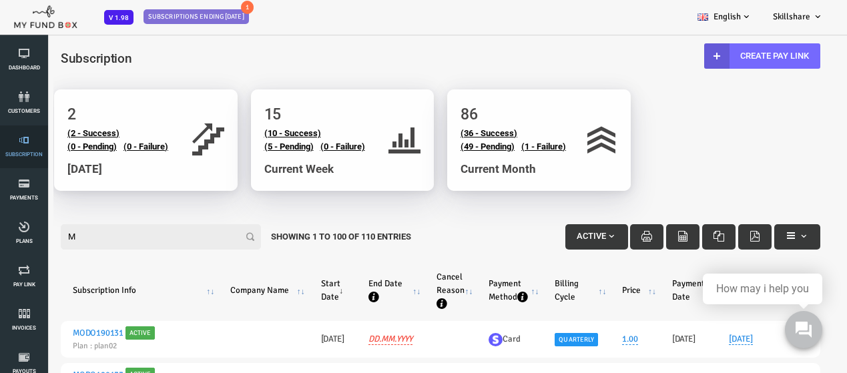
click at [35, 142] on icon at bounding box center [24, 140] width 40 height 11
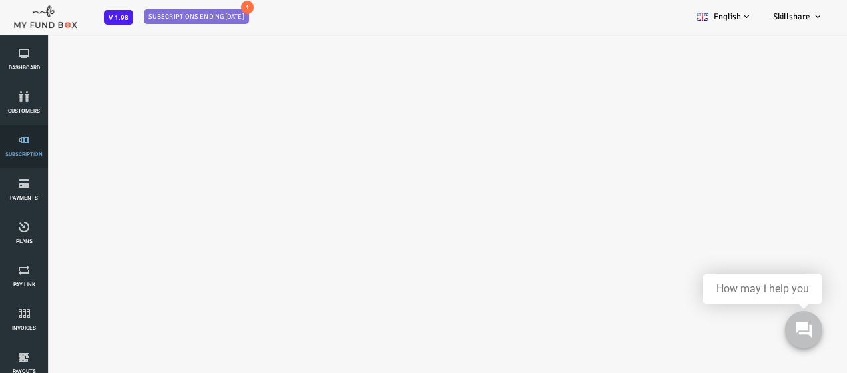
select select "100"
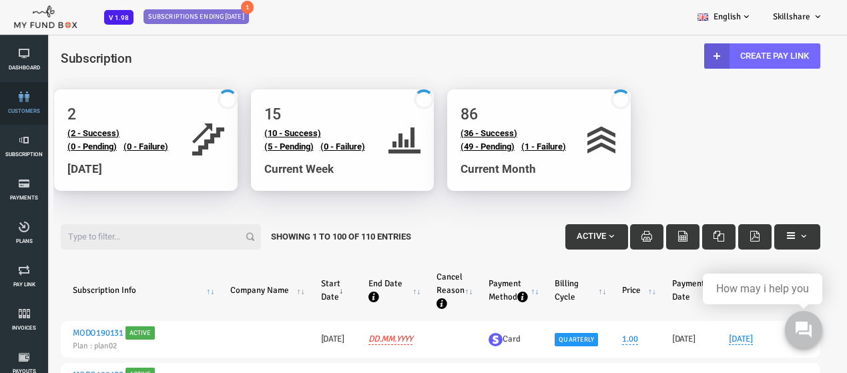
click at [13, 94] on icon at bounding box center [24, 96] width 40 height 11
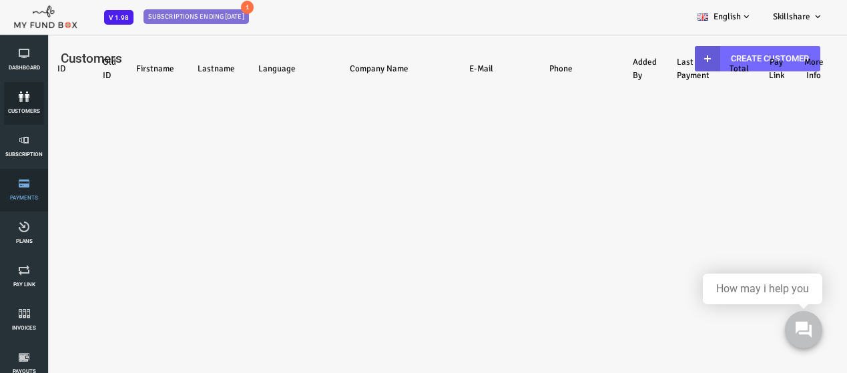
select select "100"
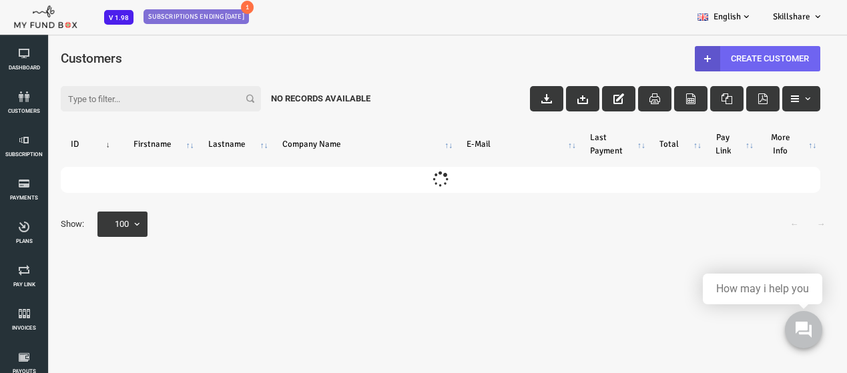
click at [720, 52] on link "Create Customer" at bounding box center [723, 58] width 125 height 25
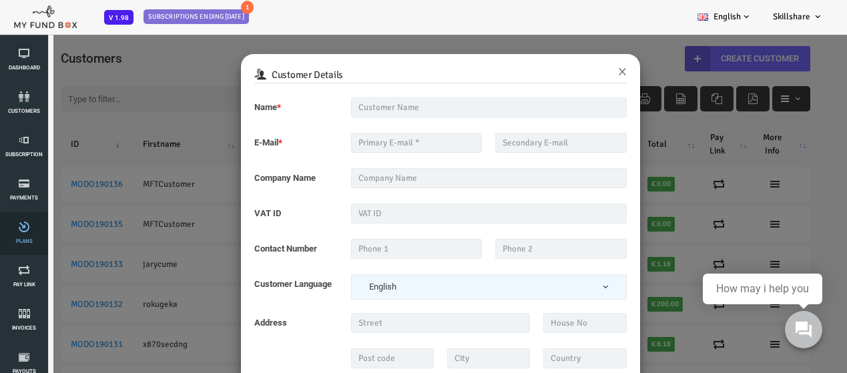
click at [0, 0] on span "Plans" at bounding box center [0, 0] width 0 height 0
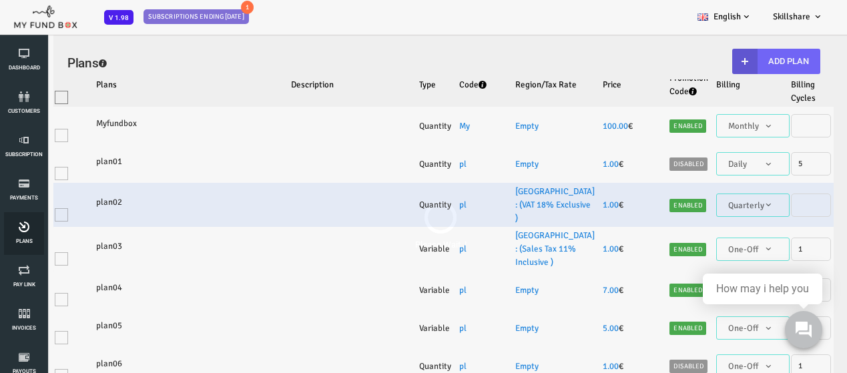
select select "100"
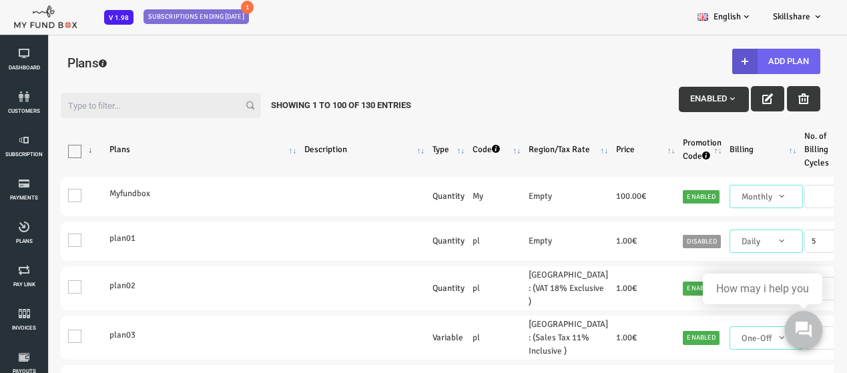
click at [734, 58] on button "Add Plan" at bounding box center [742, 61] width 88 height 25
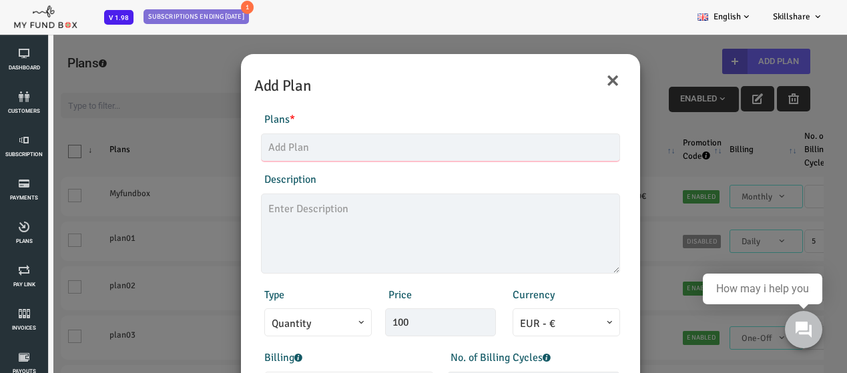
click at [274, 151] on input "text" at bounding box center [406, 147] width 359 height 28
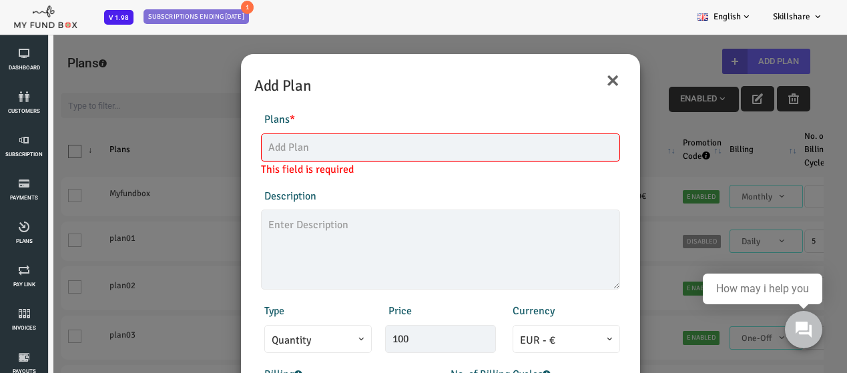
type input "N"
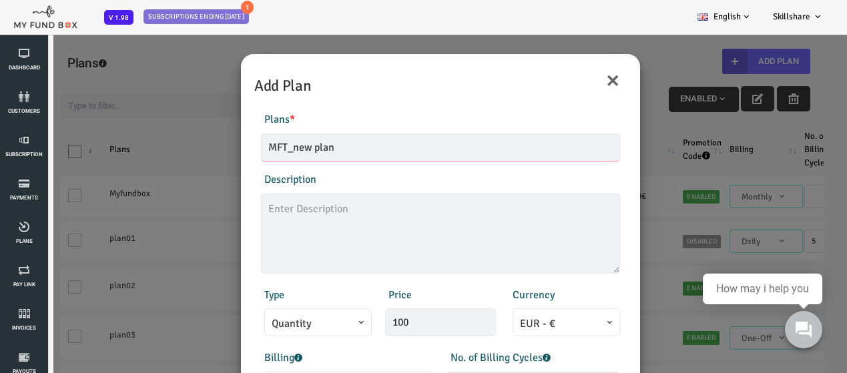
type input "MFT_new plan"
click at [312, 232] on textarea at bounding box center [406, 234] width 359 height 80
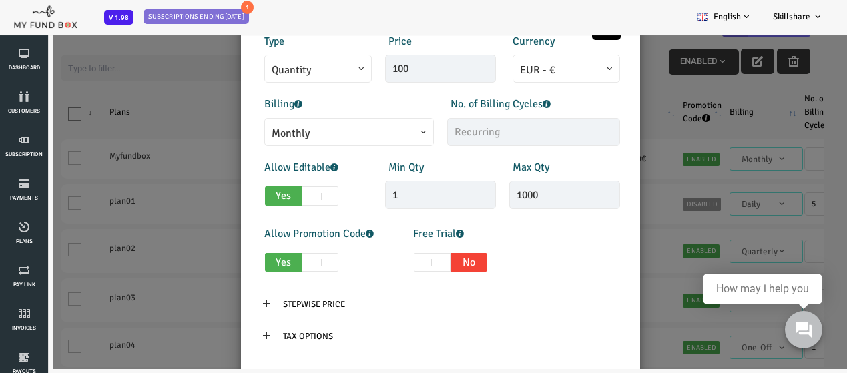
scroll to position [283, 0]
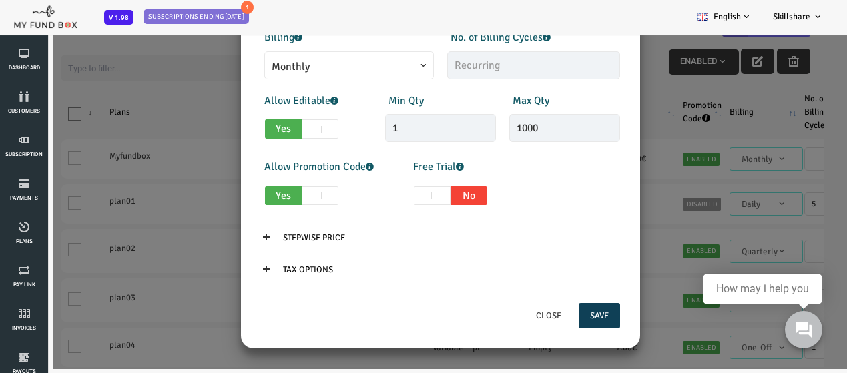
type textarea "SEP-19"
click at [555, 311] on button "Save" at bounding box center [565, 315] width 41 height 25
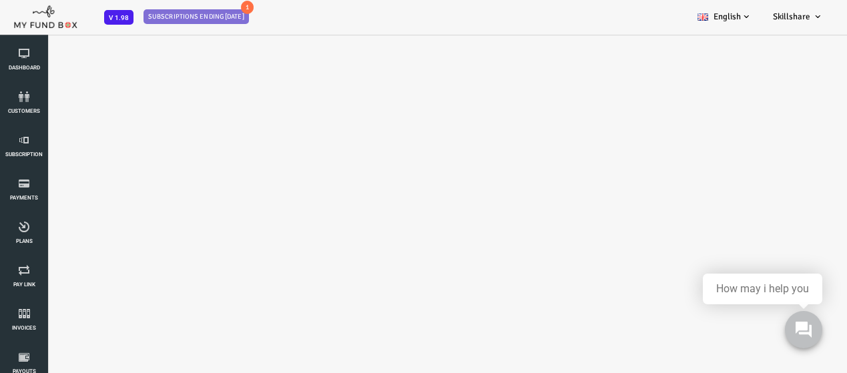
select select "100"
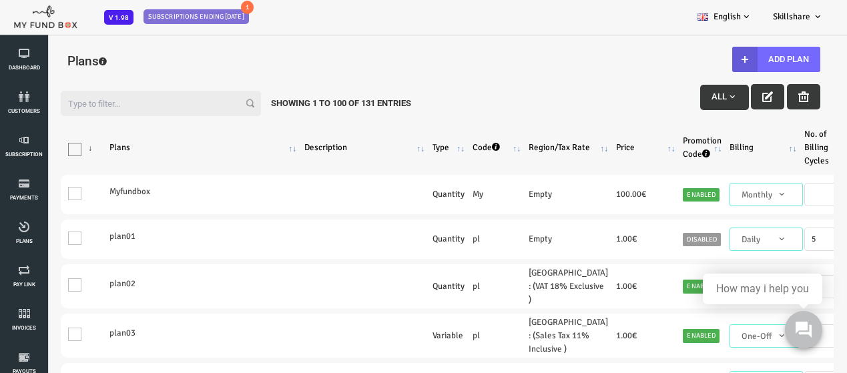
scroll to position [0, 0]
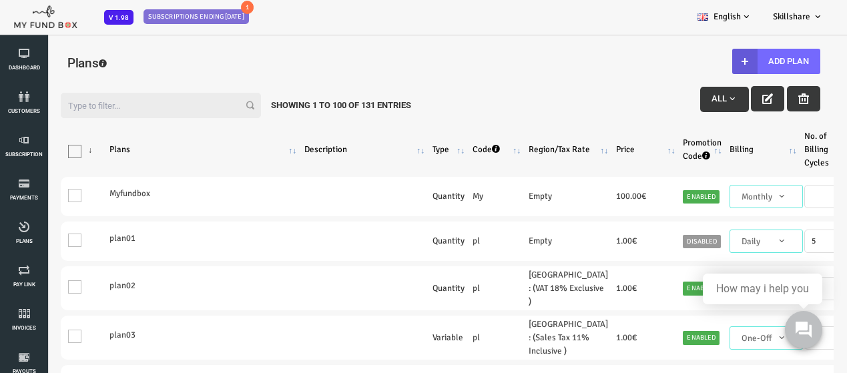
click at [122, 99] on input "Filter:" at bounding box center [127, 105] width 200 height 25
type input "m"
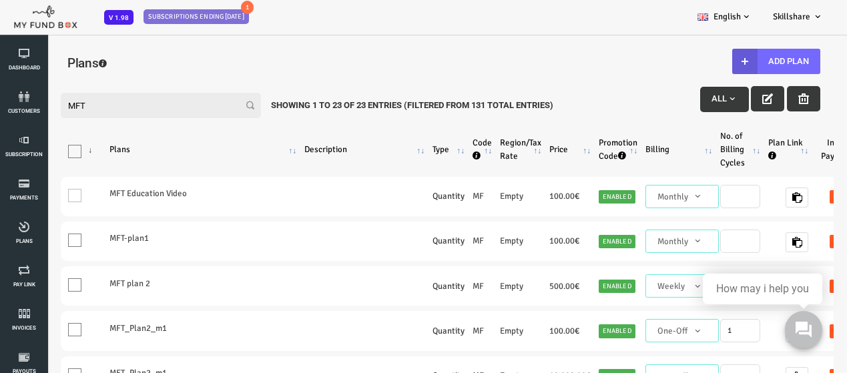
click at [188, 109] on input "MFT" at bounding box center [127, 105] width 200 height 25
type input "M"
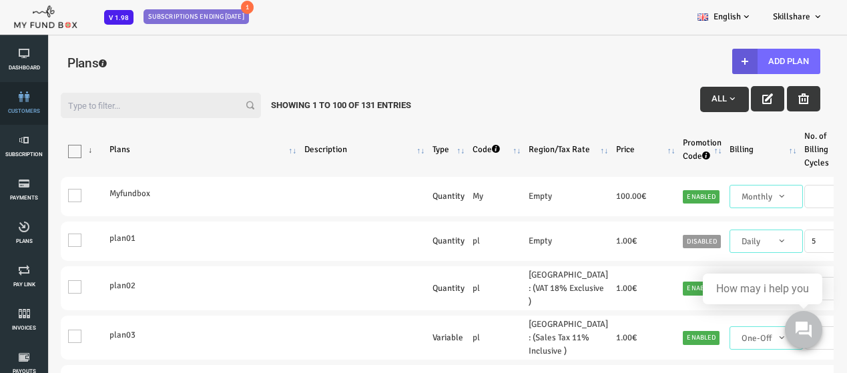
click at [0, 0] on span "customers" at bounding box center [0, 0] width 0 height 0
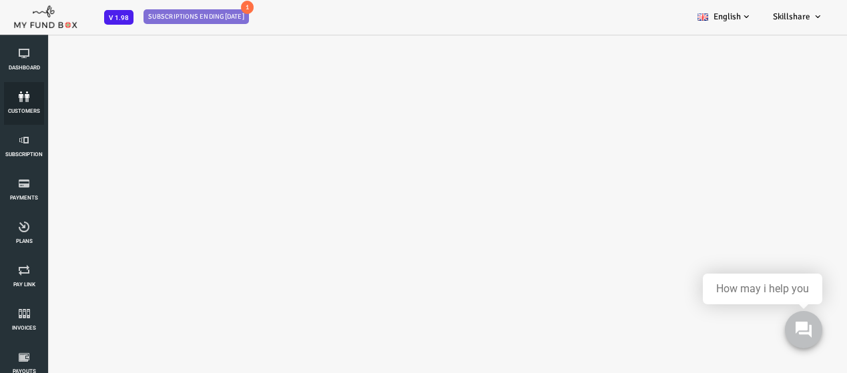
select select "100"
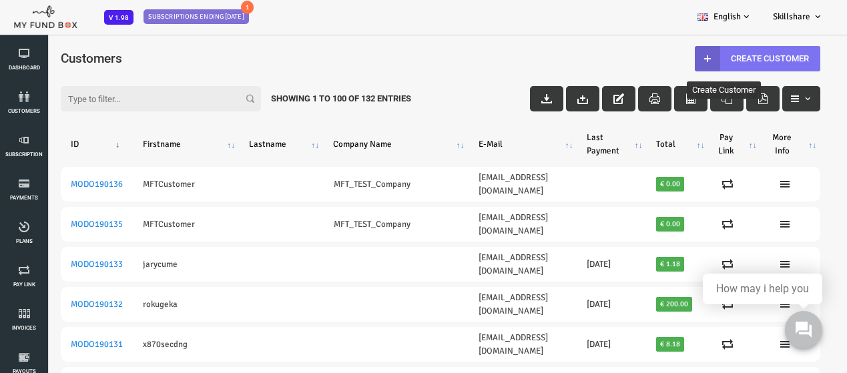
click at [752, 47] on link "Create Customer" at bounding box center [723, 58] width 125 height 25
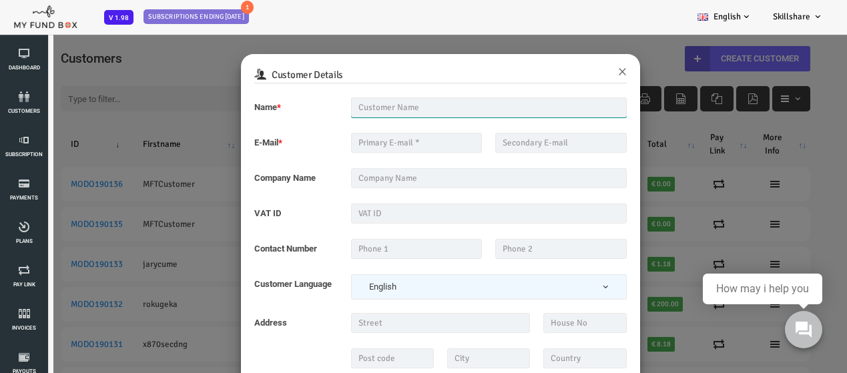
click at [346, 101] on input "text" at bounding box center [455, 107] width 276 height 20
click at [391, 101] on input "MFTNEWCUS" at bounding box center [455, 107] width 276 height 20
type input "MFTNEWCUS SEP"
click at [365, 140] on input "text" at bounding box center [382, 143] width 131 height 20
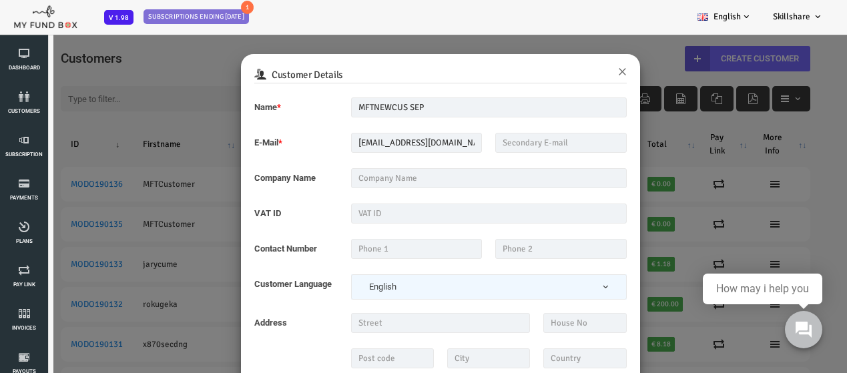
click at [0, 33] on label "E-Mail already exists in our system" at bounding box center [0, 33] width 0 height 0
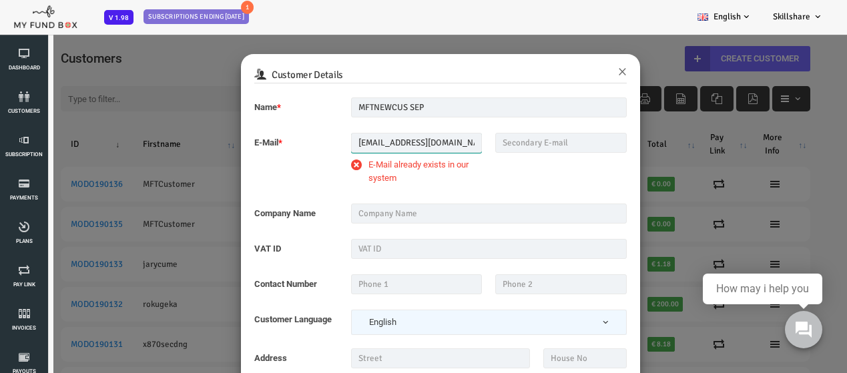
click at [378, 143] on input "[EMAIL_ADDRESS][DOMAIN_NAME]" at bounding box center [382, 143] width 131 height 20
click at [415, 141] on input "[EMAIL_ADDRESS][DOMAIN_NAME]" at bounding box center [382, 143] width 131 height 20
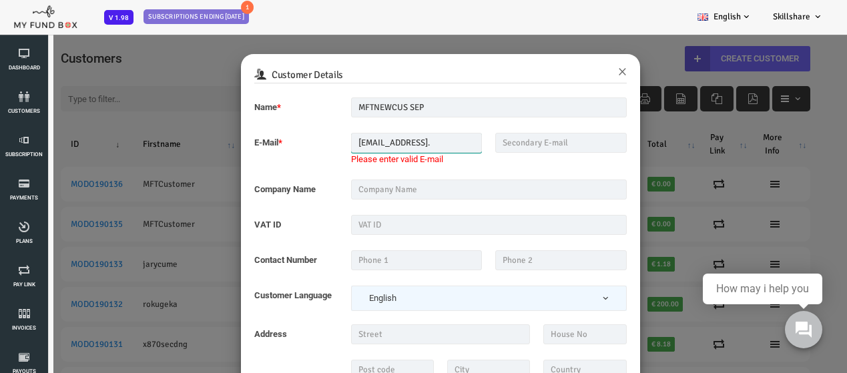
type input "[EMAIL_ADDRESS][DOMAIN_NAME]"
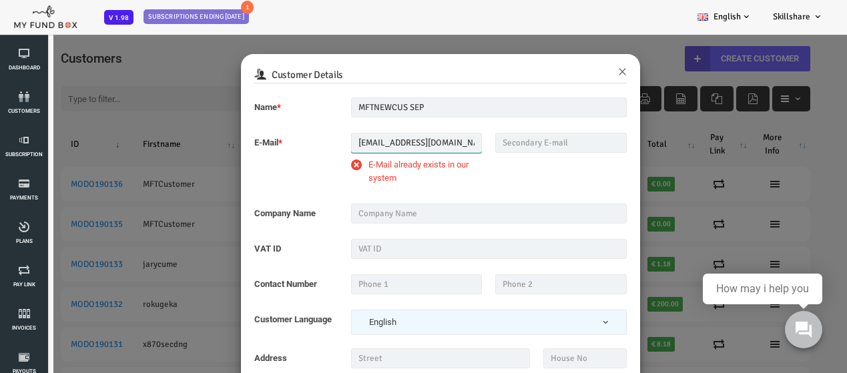
drag, startPoint x: 411, startPoint y: 146, endPoint x: 316, endPoint y: 148, distance: 95.5
click at [317, 148] on input "[EMAIL_ADDRESS][DOMAIN_NAME]" at bounding box center [382, 143] width 131 height 20
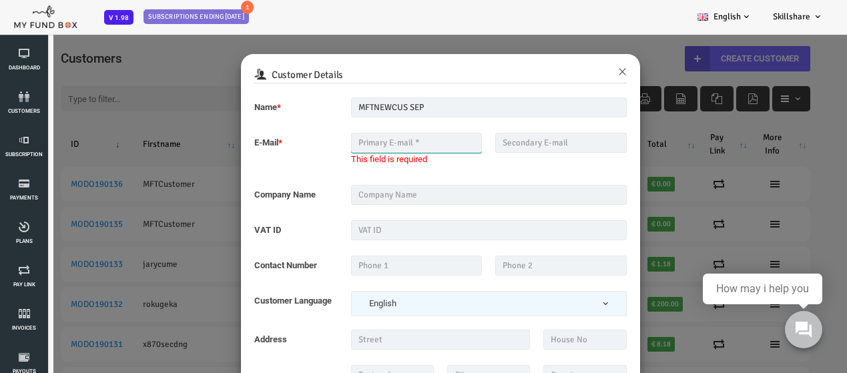
click at [334, 144] on input "text" at bounding box center [382, 143] width 131 height 20
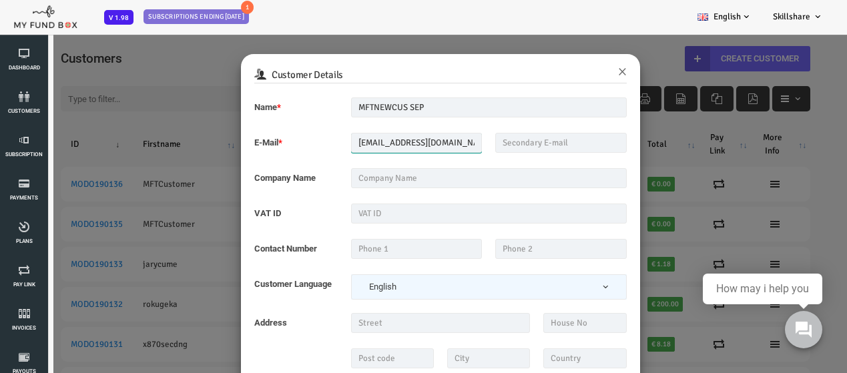
scroll to position [0, 1]
click at [398, 142] on input "[EMAIL_ADDRESS][DOMAIN_NAME]" at bounding box center [382, 143] width 131 height 20
type input "[EMAIL_ADDRESS][DOMAIN_NAME]"
click at [340, 264] on fieldset "Name * MFTNEWCUS SEP Description allows upto maximum of 255 characters. Name sh…" at bounding box center [406, 239] width 372 height 284
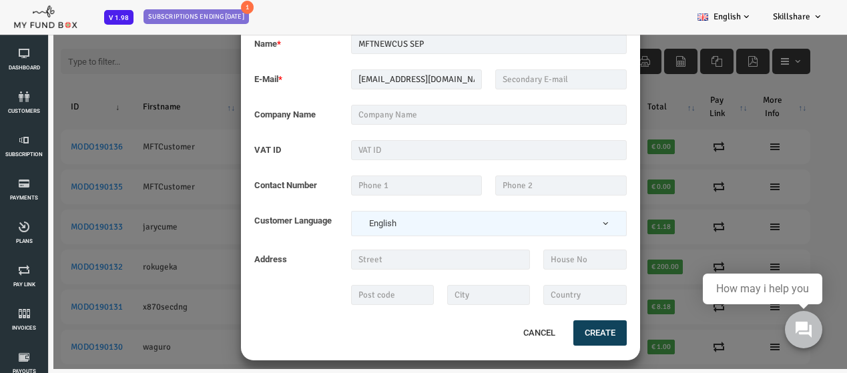
scroll to position [38, 0]
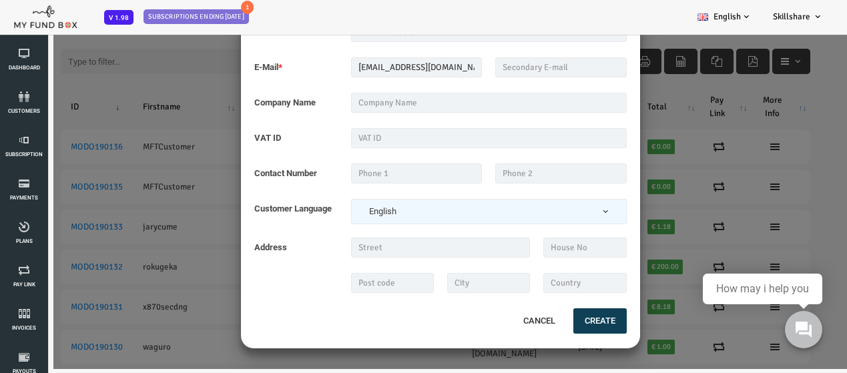
click at [560, 324] on button "Create" at bounding box center [565, 320] width 53 height 25
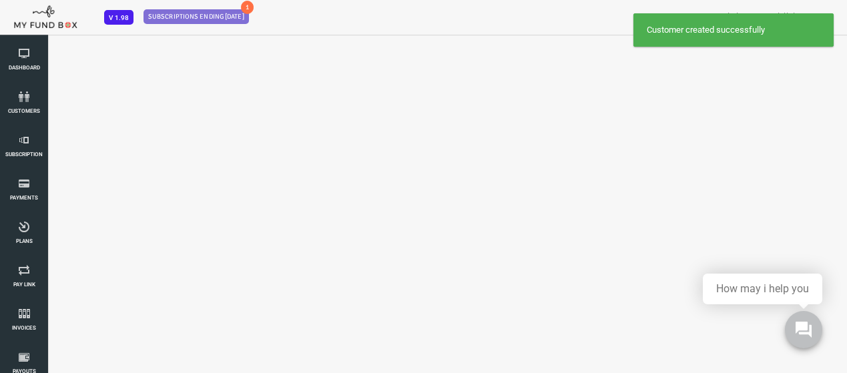
scroll to position [0, 0]
select select "100"
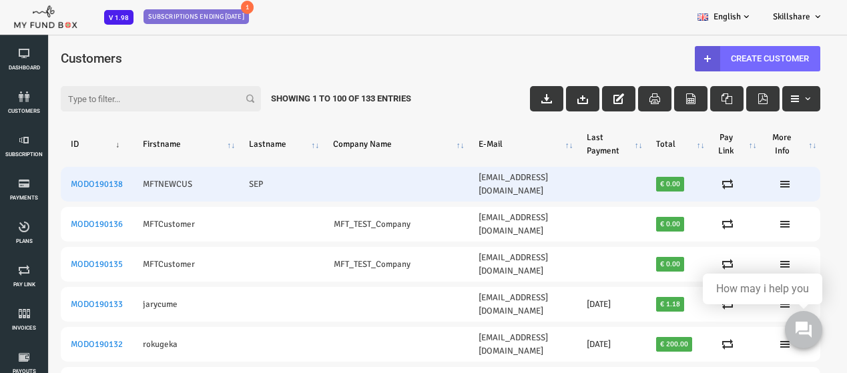
click at [124, 178] on td "MFTNEWCUS" at bounding box center [152, 184] width 106 height 35
click at [435, 175] on td "[EMAIL_ADDRESS][DOMAIN_NAME]" at bounding box center [489, 184] width 109 height 35
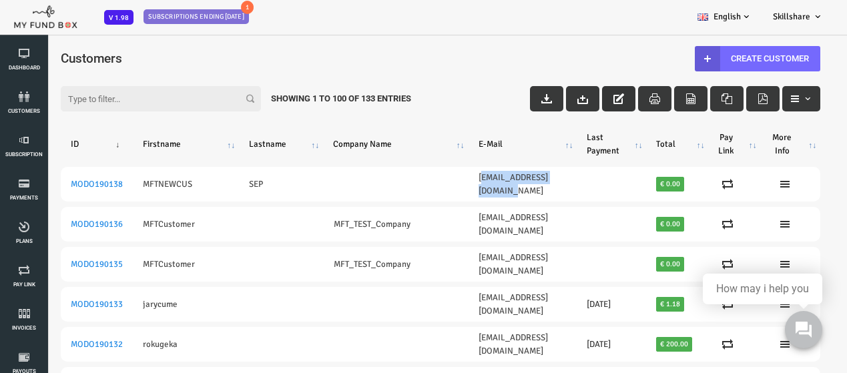
click at [581, 99] on icon "button" at bounding box center [584, 98] width 11 height 11
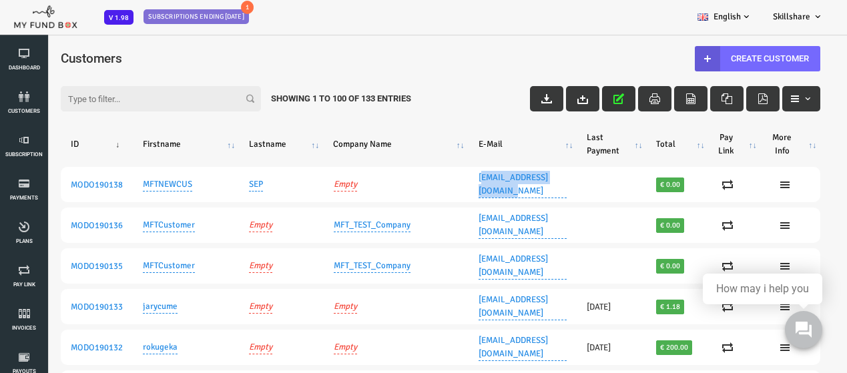
click at [579, 94] on icon "button" at bounding box center [584, 98] width 11 height 11
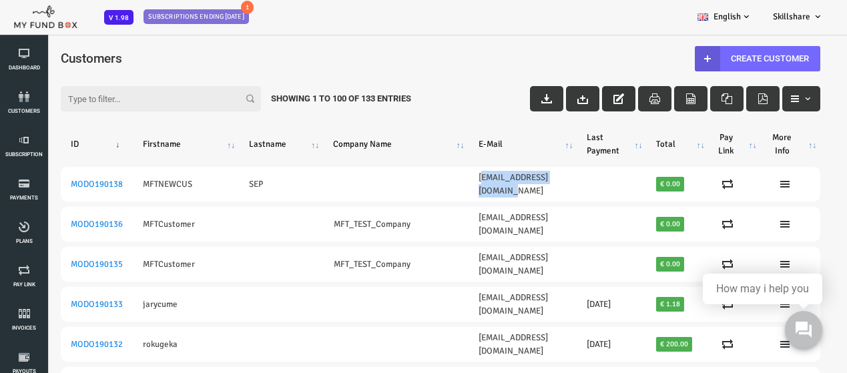
click at [443, 147] on th "E-Mail" at bounding box center [489, 144] width 109 height 35
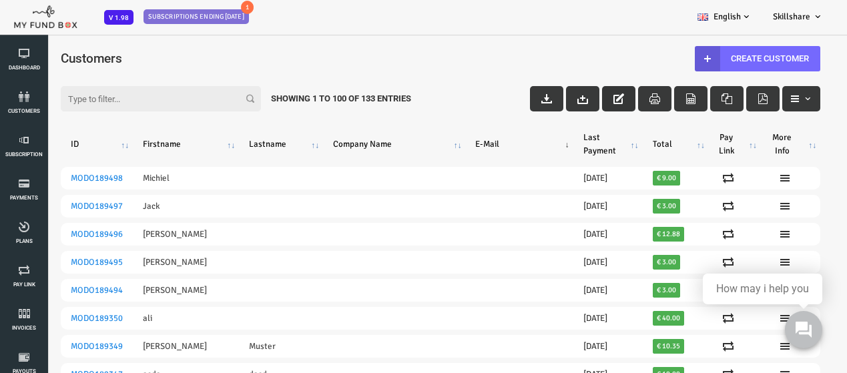
click at [166, 101] on input "Filter:" at bounding box center [127, 98] width 200 height 25
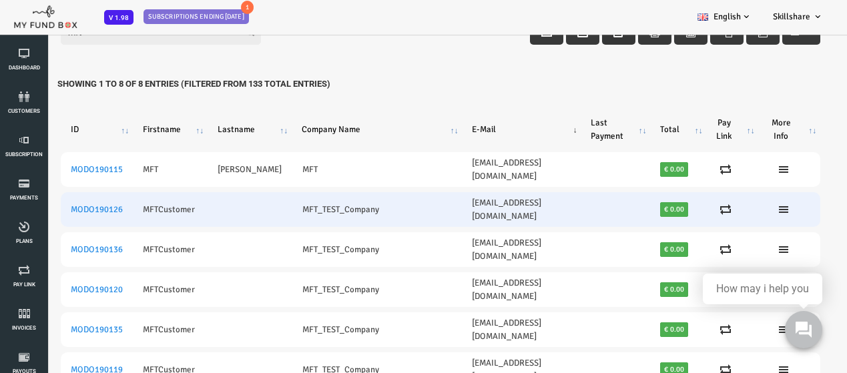
scroll to position [102, 0]
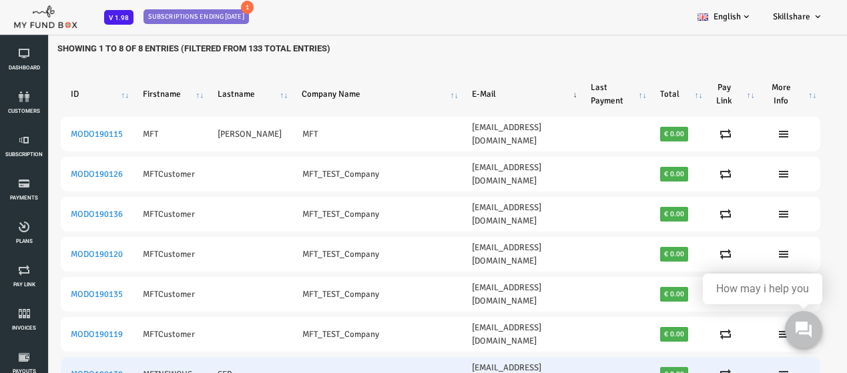
type input "mft"
click at [685, 357] on td at bounding box center [698, 374] width 52 height 35
click at [657, 357] on td "€ 0.00" at bounding box center [644, 374] width 56 height 35
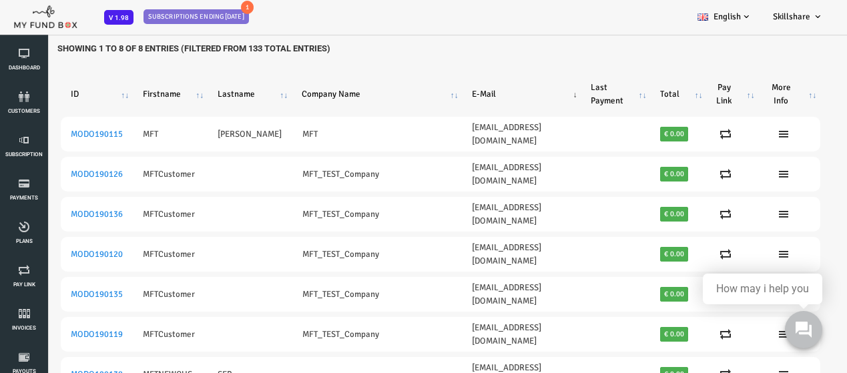
click at [800, 272] on div "Filter: mft Showing 1 to 8 of 8 Entries (Filtered From 133 Total Entries) ID [P…" at bounding box center [406, 234] width 813 height 537
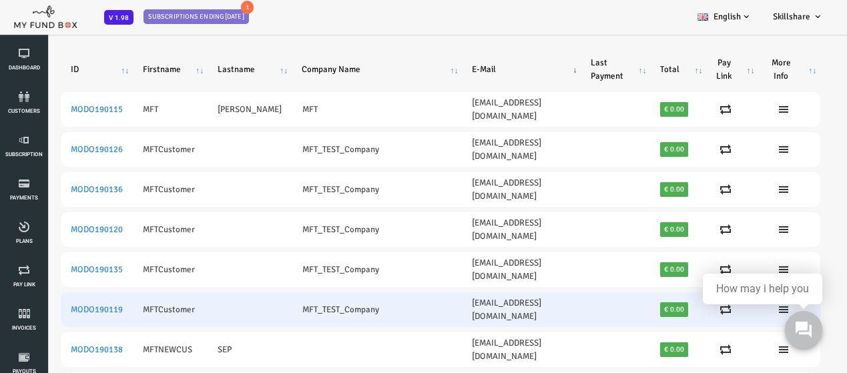
scroll to position [37, 0]
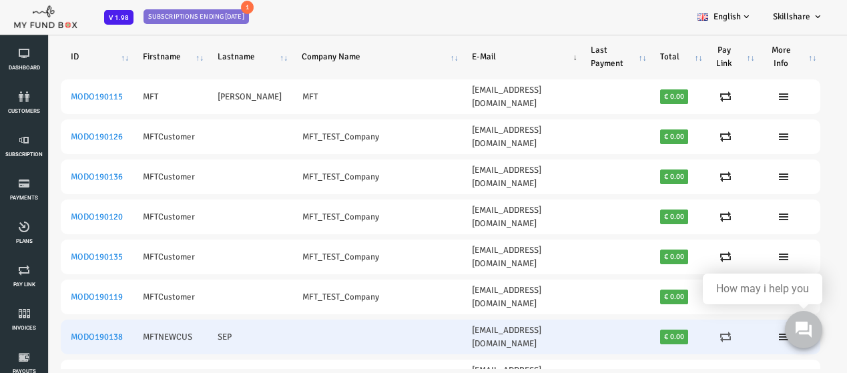
click at [688, 332] on icon at bounding box center [691, 337] width 11 height 11
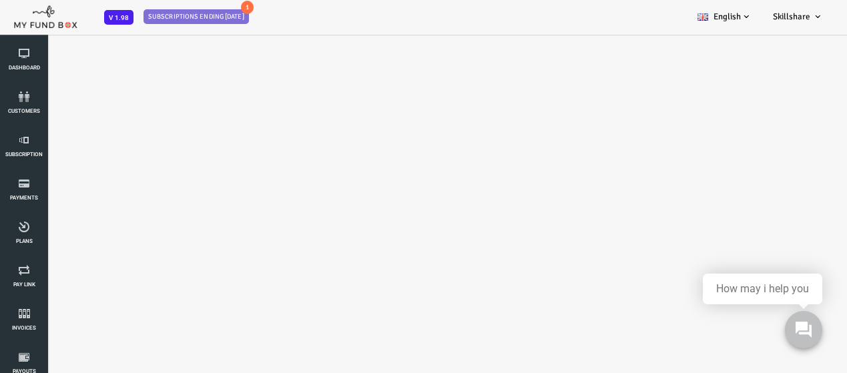
scroll to position [33, 0]
select select "[EMAIL_ADDRESS][DOMAIN_NAME]"
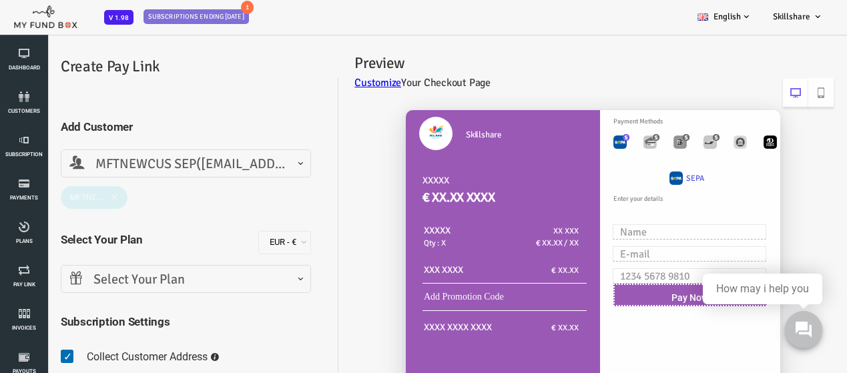
scroll to position [0, 0]
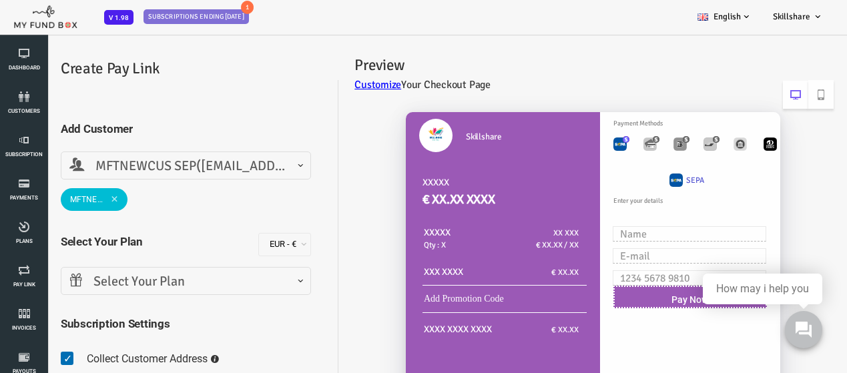
click at [258, 282] on span "Select Your Plan" at bounding box center [151, 282] width 233 height 21
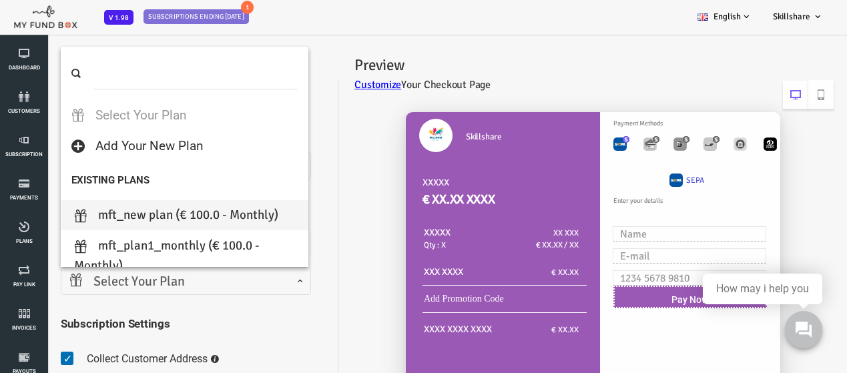
select select "MFT_new plan"
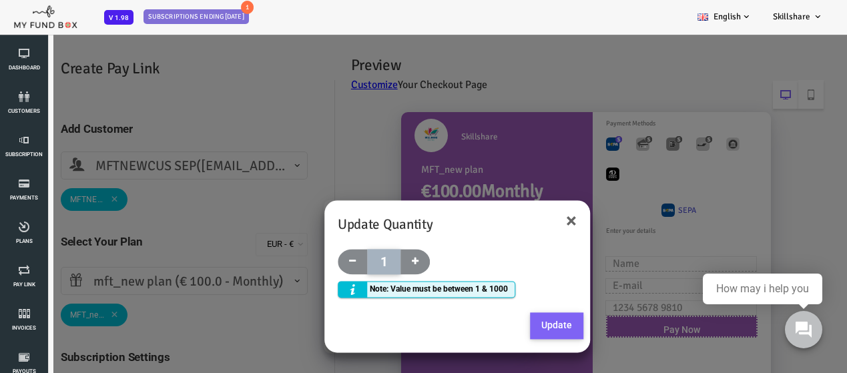
click at [531, 322] on button "Update" at bounding box center [522, 326] width 53 height 27
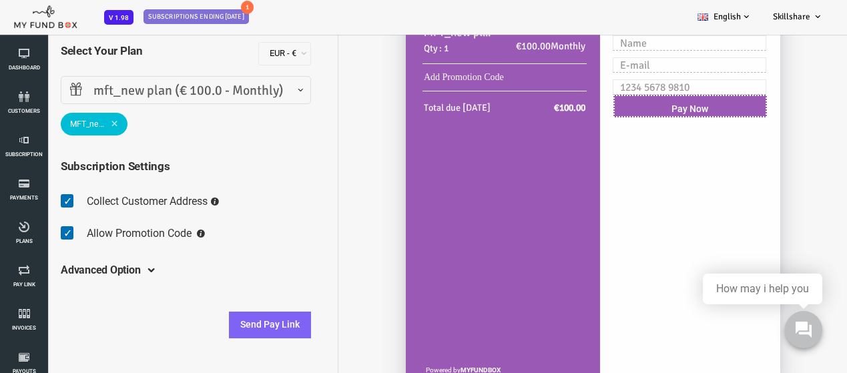
scroll to position [200, 0]
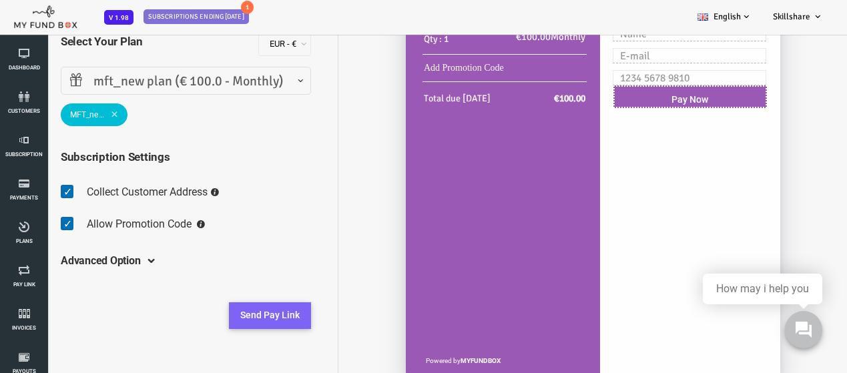
click at [246, 310] on button "Send Pay Link" at bounding box center [236, 315] width 82 height 27
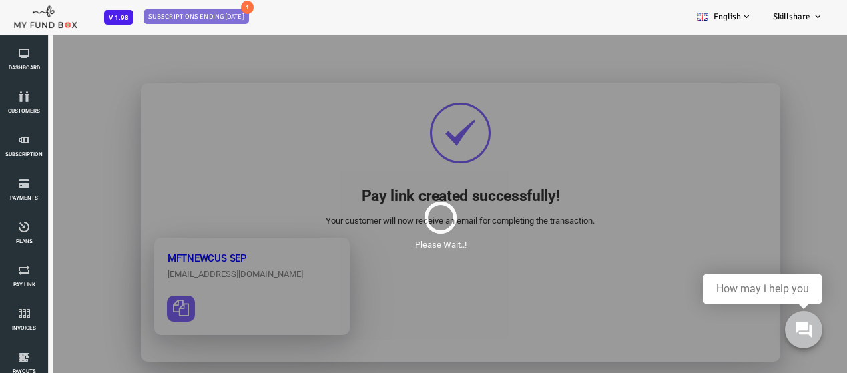
scroll to position [0, 0]
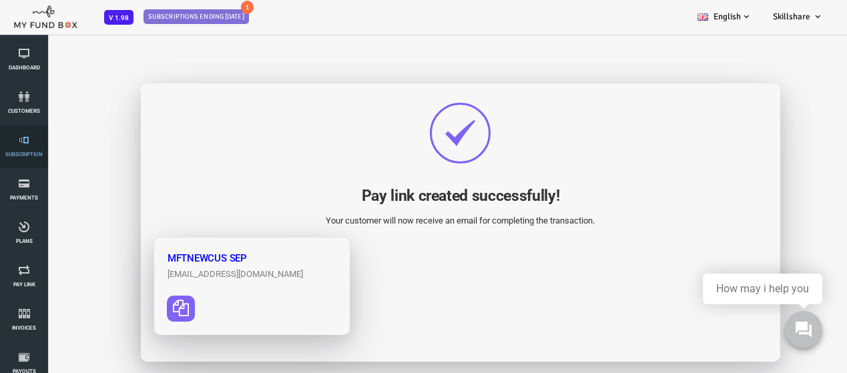
click at [19, 162] on link "Subscription" at bounding box center [24, 146] width 40 height 43
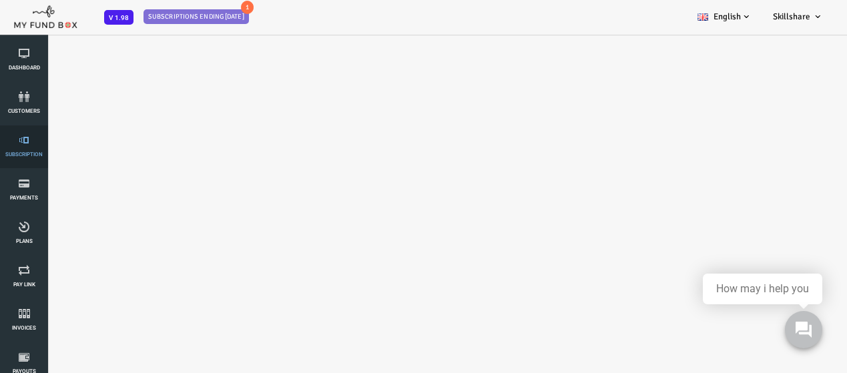
select select "100"
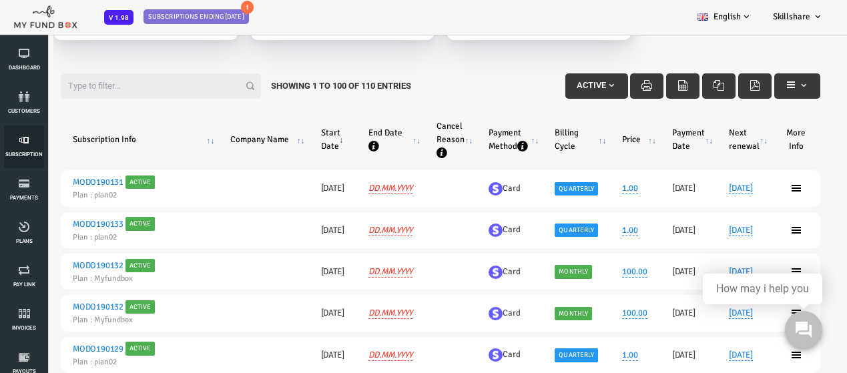
scroll to position [133, 0]
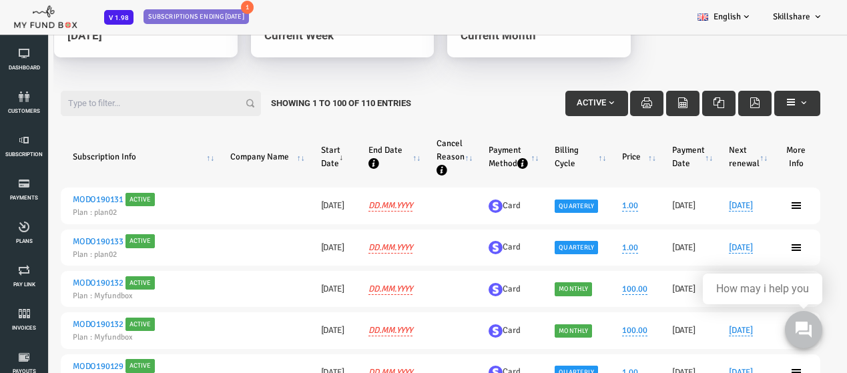
click at [142, 96] on input "Filter:" at bounding box center [127, 103] width 200 height 25
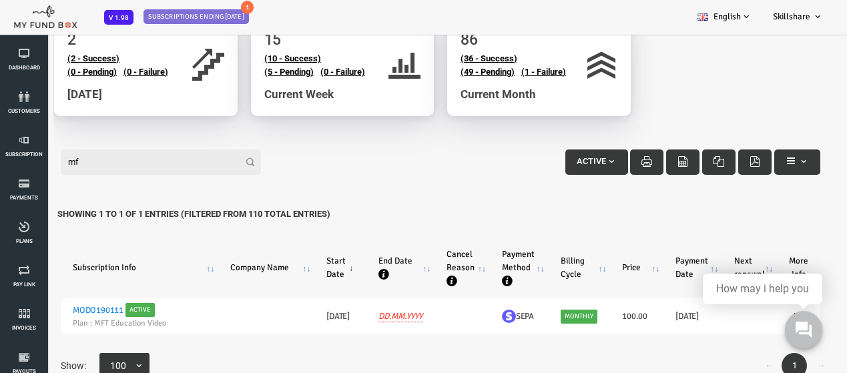
scroll to position [37, 0]
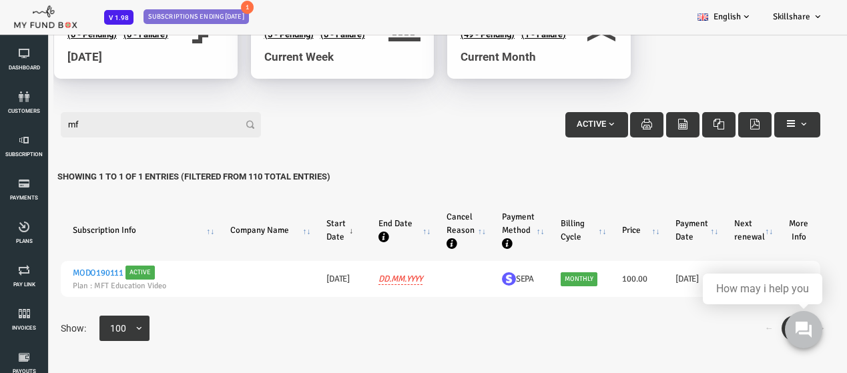
click at [131, 129] on input "mf" at bounding box center [127, 124] width 200 height 25
type input "m"
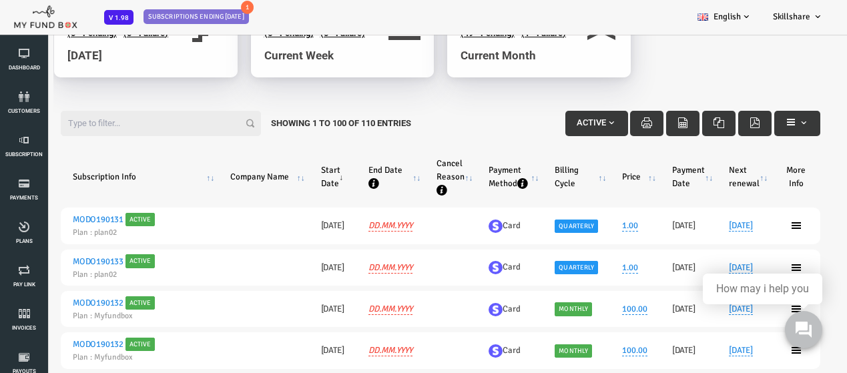
scroll to position [133, 0]
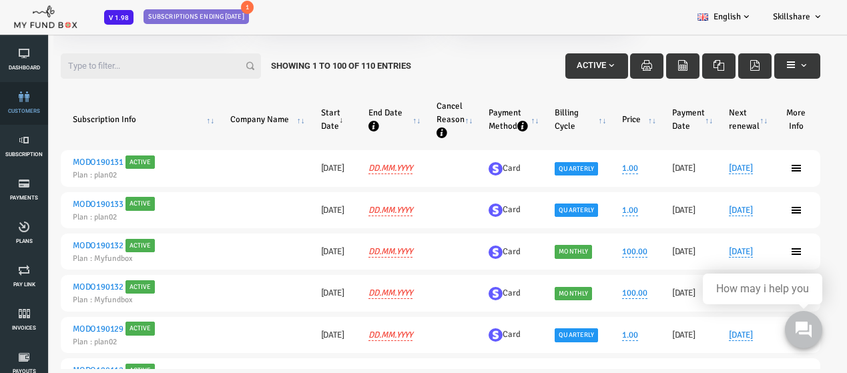
click at [0, 0] on span "customers" at bounding box center [0, 0] width 0 height 0
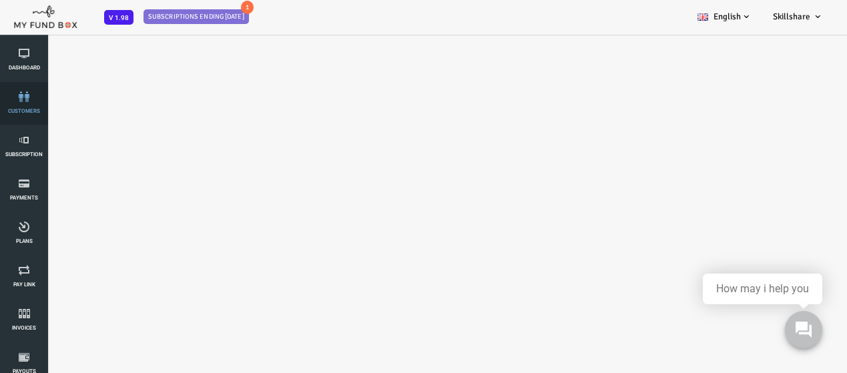
select select "100"
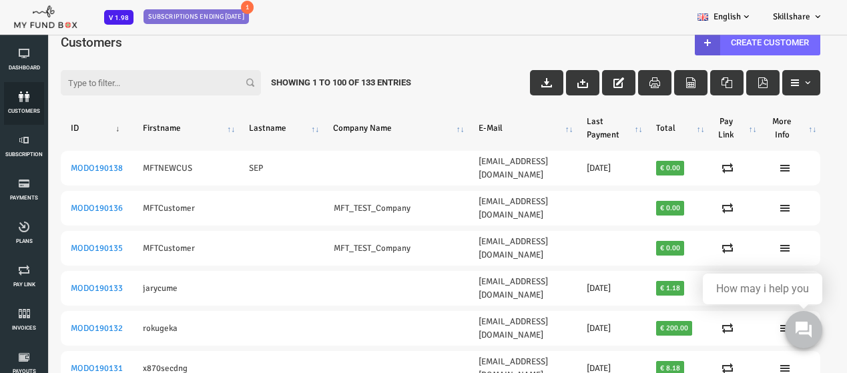
scroll to position [0, 0]
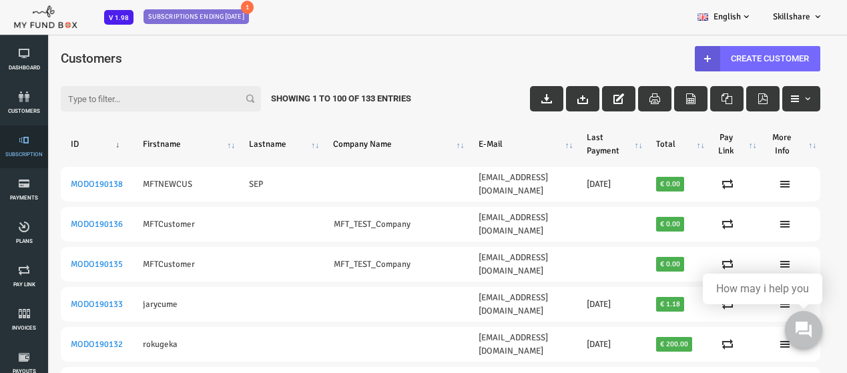
click at [38, 141] on icon at bounding box center [24, 140] width 40 height 11
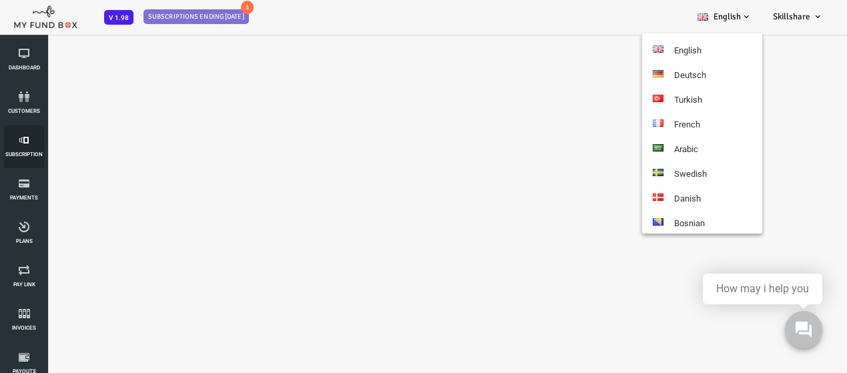
select select "100"
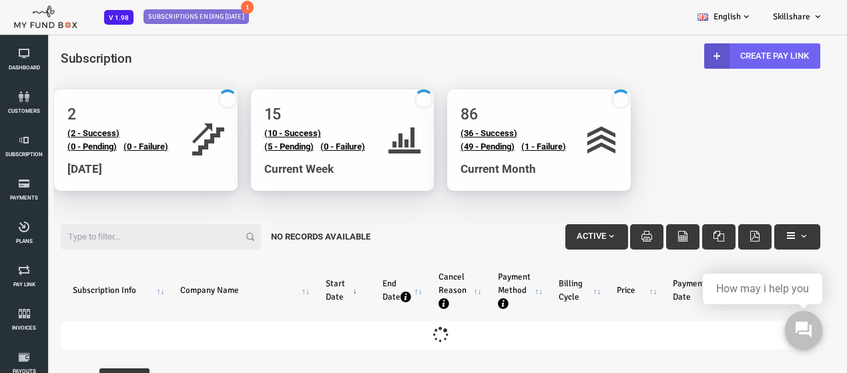
click at [740, 52] on link "Create Pay Link" at bounding box center [728, 55] width 116 height 25
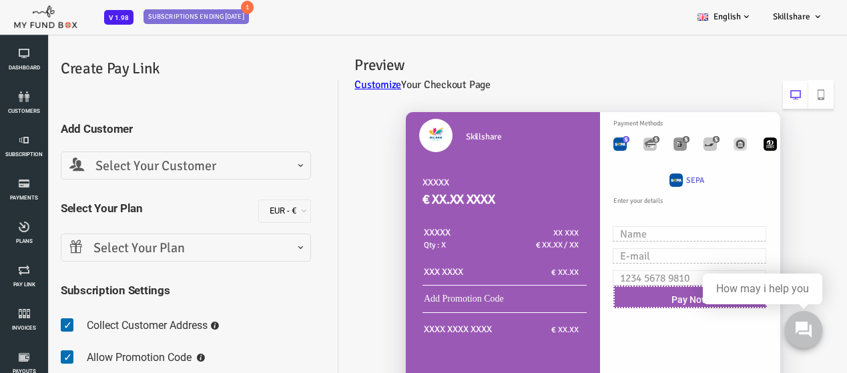
click at [160, 246] on span "Select Your Plan" at bounding box center [151, 248] width 233 height 21
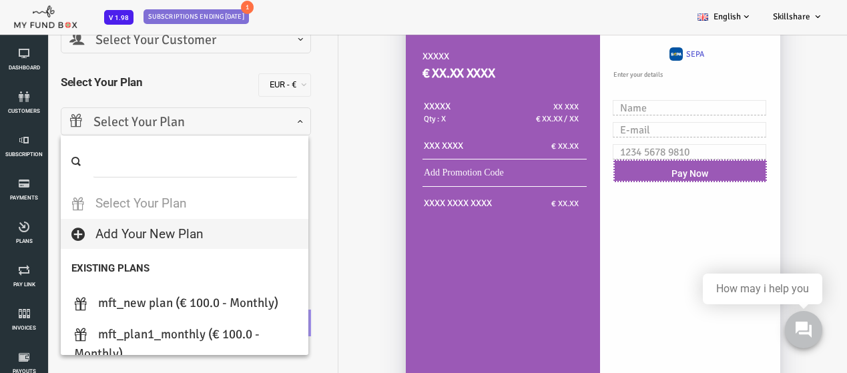
scroll to position [133, 0]
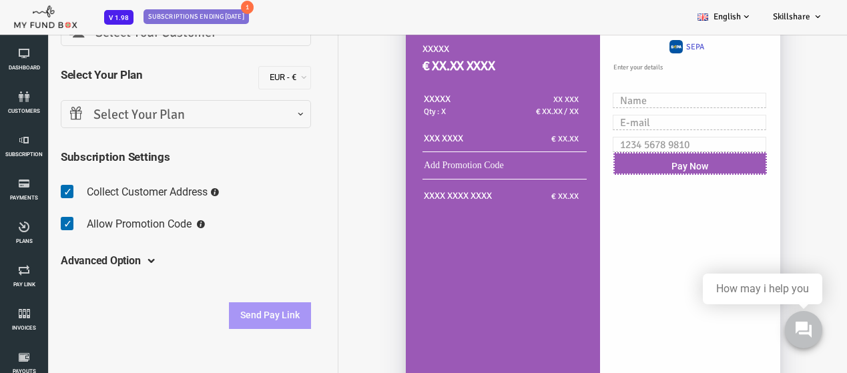
click at [300, 271] on div "Preview Customize Your Checkout Page [GEOGRAPHIC_DATA] XXXXX € XX.XX XXXX XXXXX…" at bounding box center [551, 199] width 509 height 573
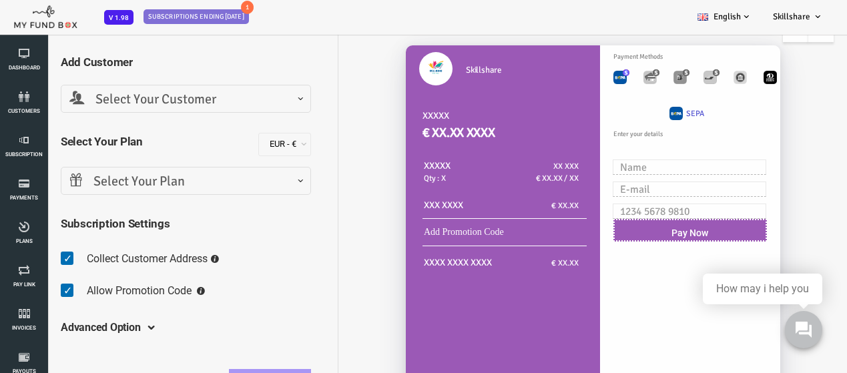
click at [583, 77] on img "Toolbar with button groups" at bounding box center [585, 77] width 13 height 13
radio input "true"
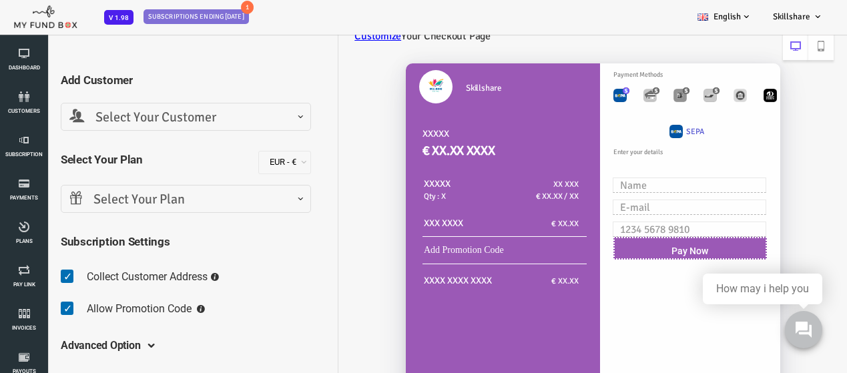
scroll to position [0, 0]
